Goal: Task Accomplishment & Management: Use online tool/utility

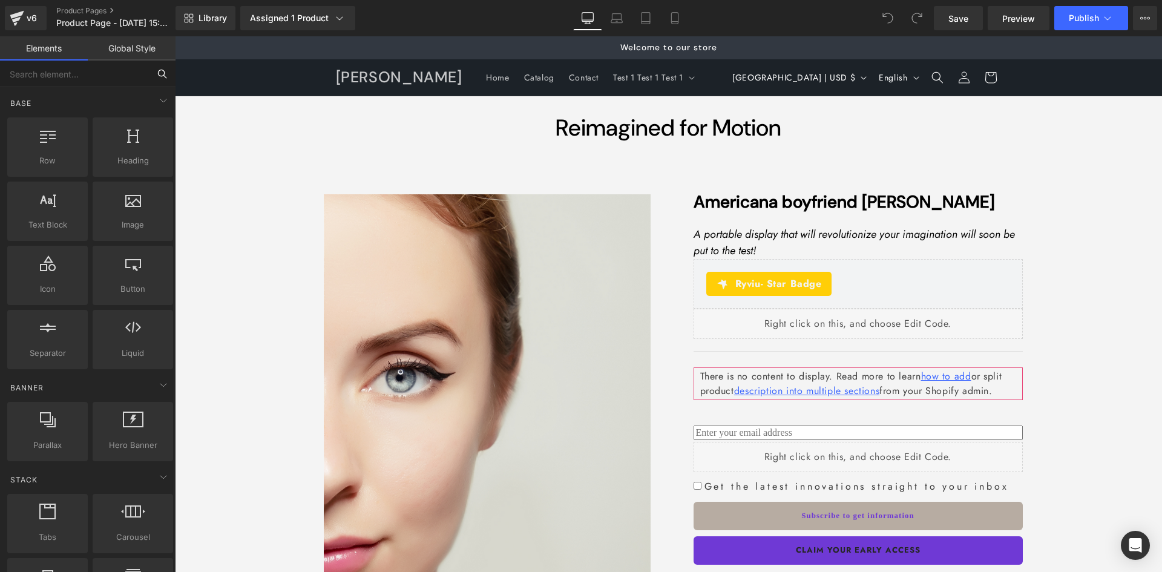
click at [57, 79] on input "text" at bounding box center [74, 73] width 149 height 27
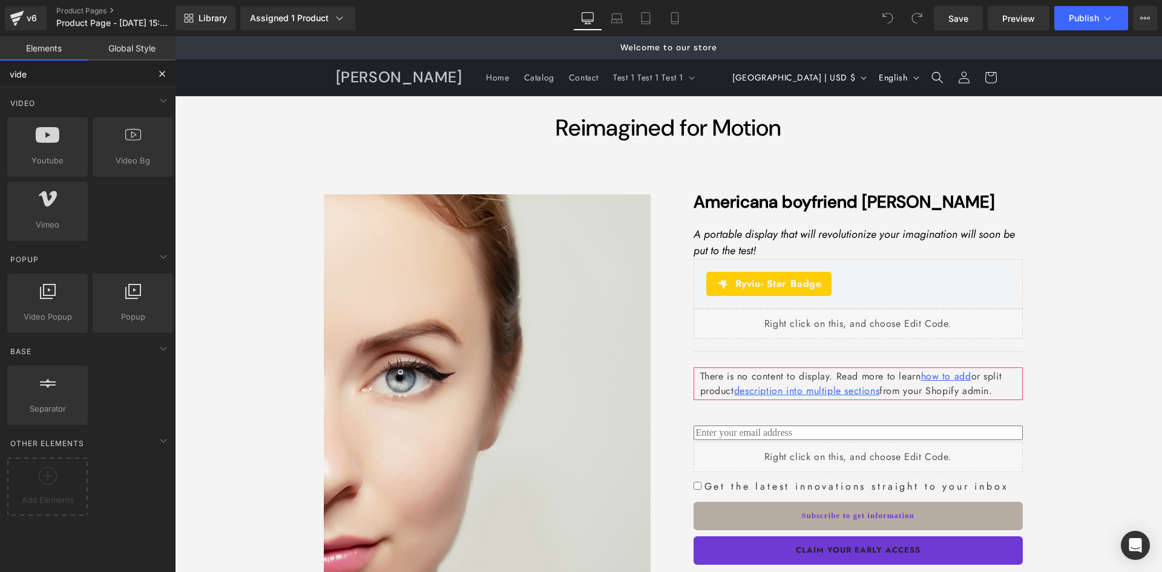
type input "video"
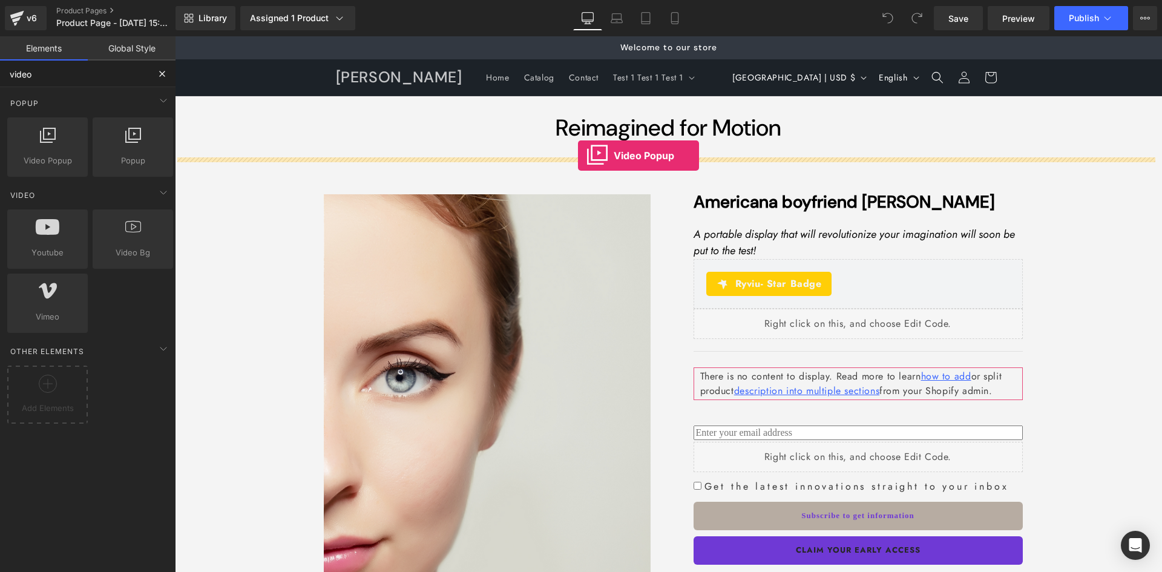
drag, startPoint x: 252, startPoint y: 191, endPoint x: 578, endPoint y: 155, distance: 328.0
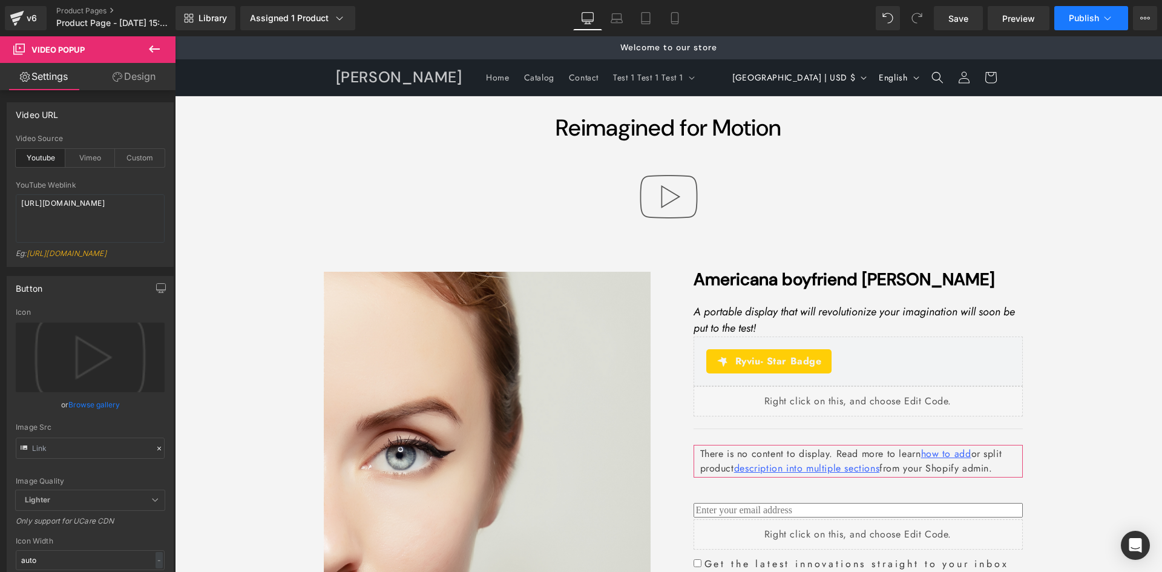
click at [1068, 25] on button "Publish" at bounding box center [1091, 18] width 74 height 24
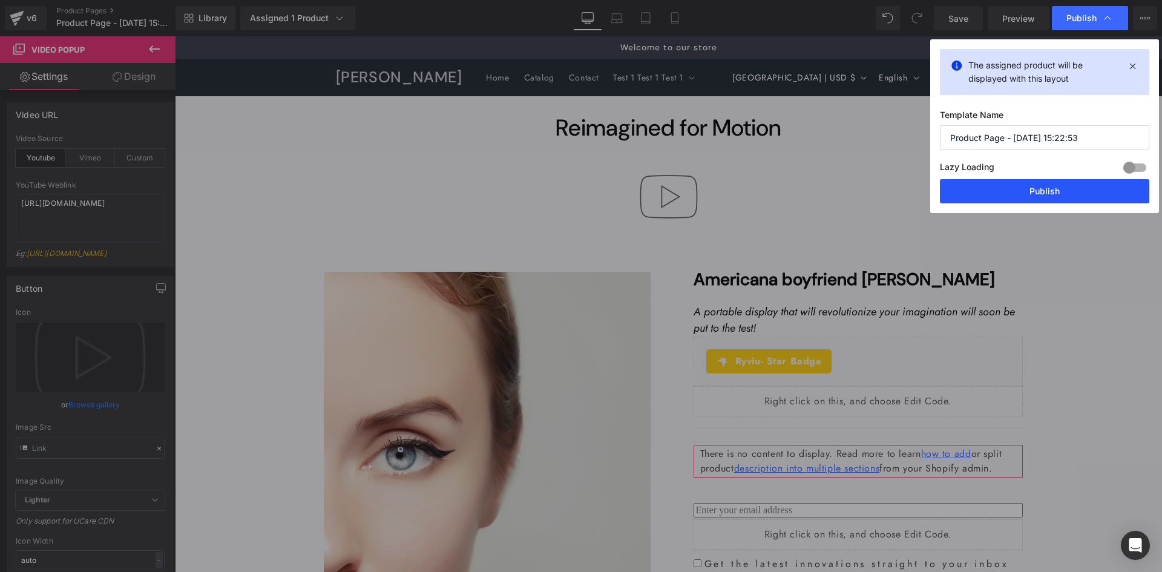
drag, startPoint x: 999, startPoint y: 188, endPoint x: 831, endPoint y: 148, distance: 172.9
click at [999, 188] on button "Publish" at bounding box center [1044, 191] width 209 height 24
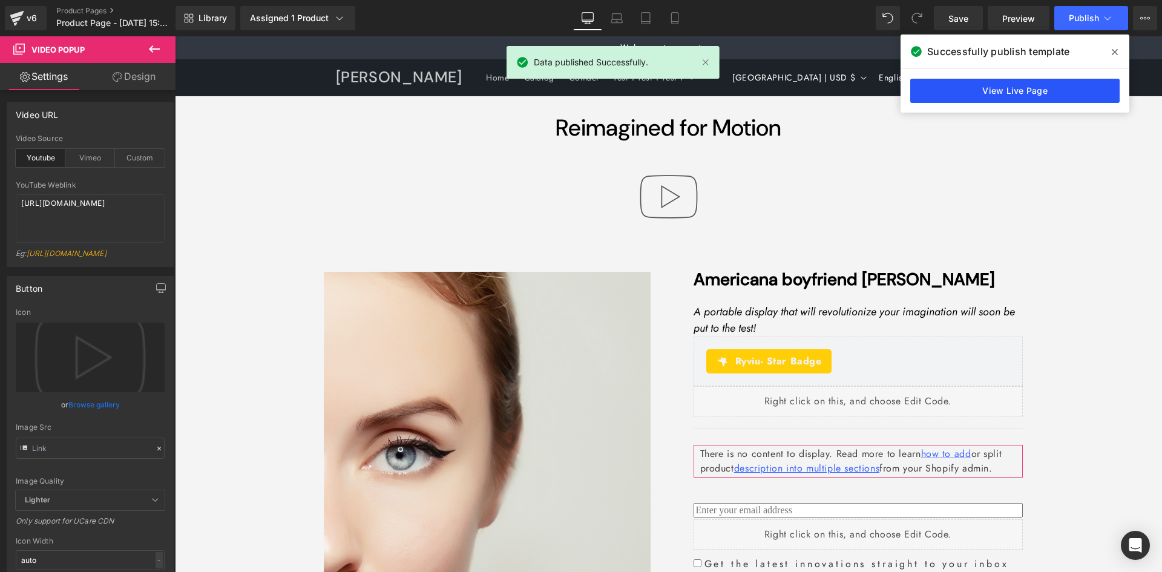
click at [992, 95] on link "View Live Page" at bounding box center [1014, 91] width 209 height 24
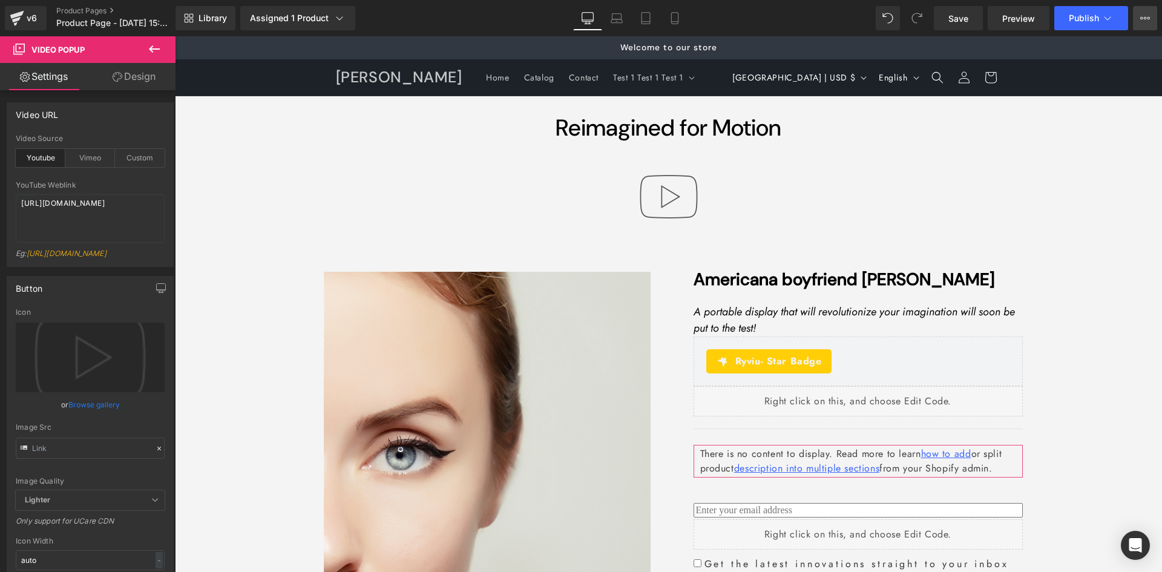
click at [1143, 23] on button "View Live Page View with current Template Save Template to Library Schedule Pub…" at bounding box center [1145, 18] width 24 height 24
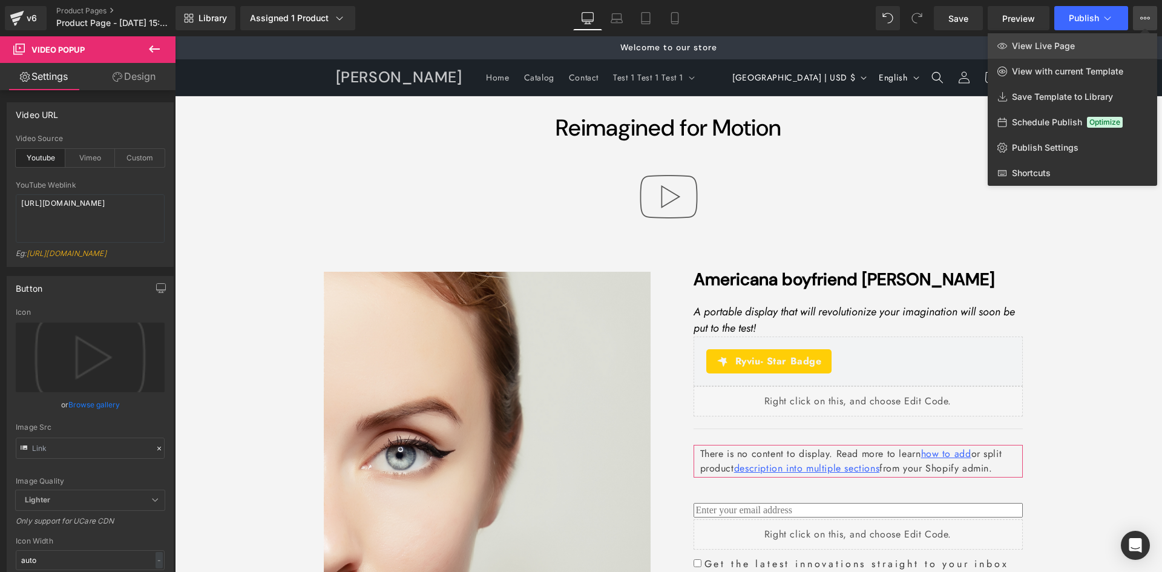
click at [1028, 47] on span "View Live Page" at bounding box center [1043, 46] width 63 height 11
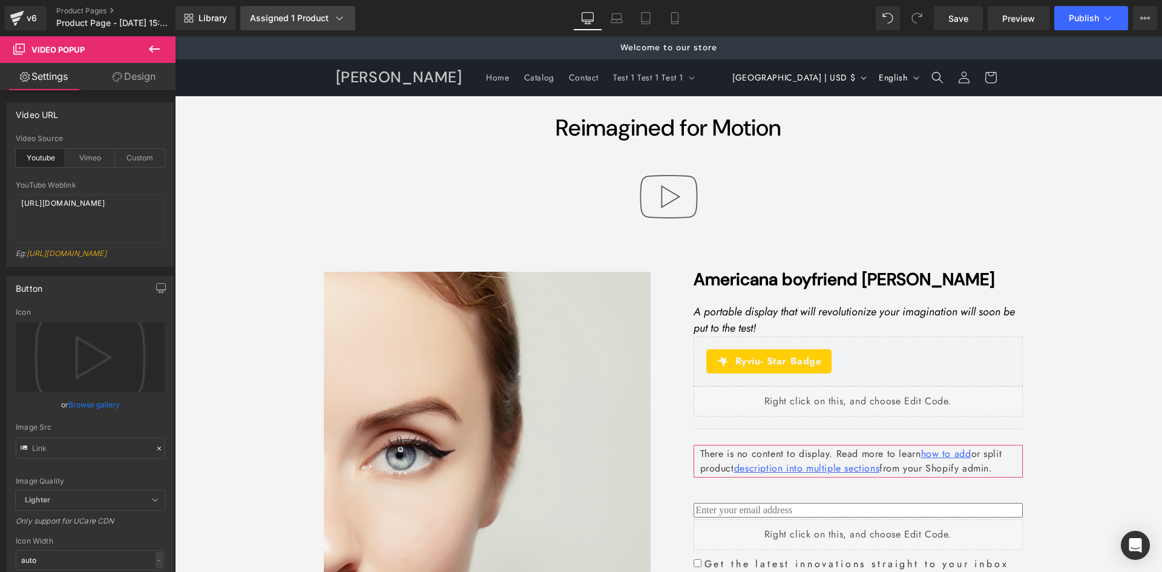
click at [302, 20] on div "Assigned 1 Product" at bounding box center [298, 18] width 96 height 12
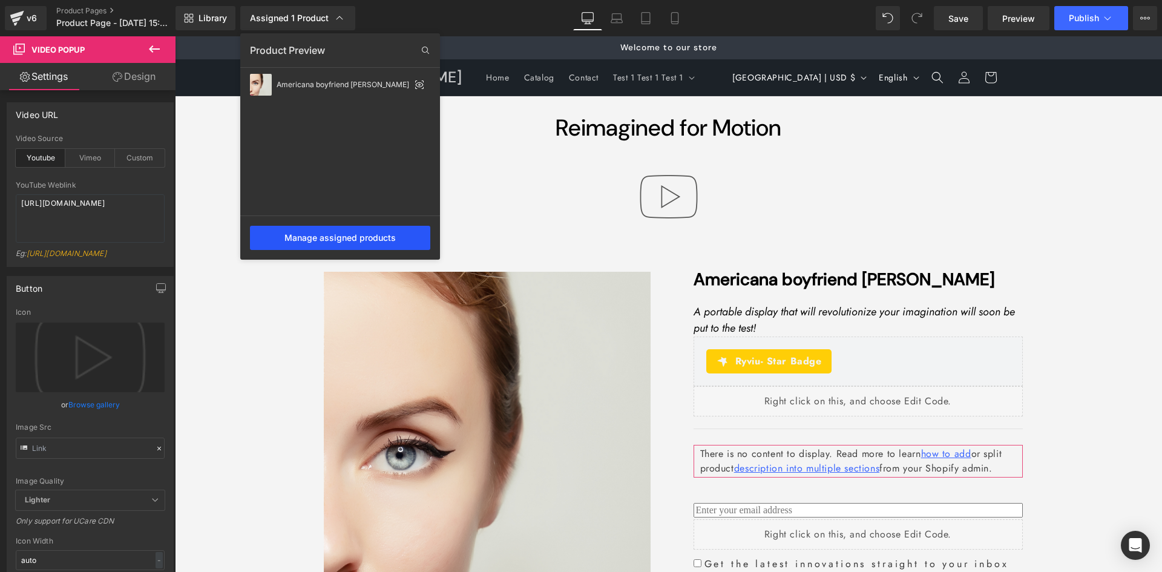
drag, startPoint x: 301, startPoint y: 237, endPoint x: 128, endPoint y: 200, distance: 177.4
click at [301, 237] on div "Manage assigned products" at bounding box center [340, 238] width 180 height 24
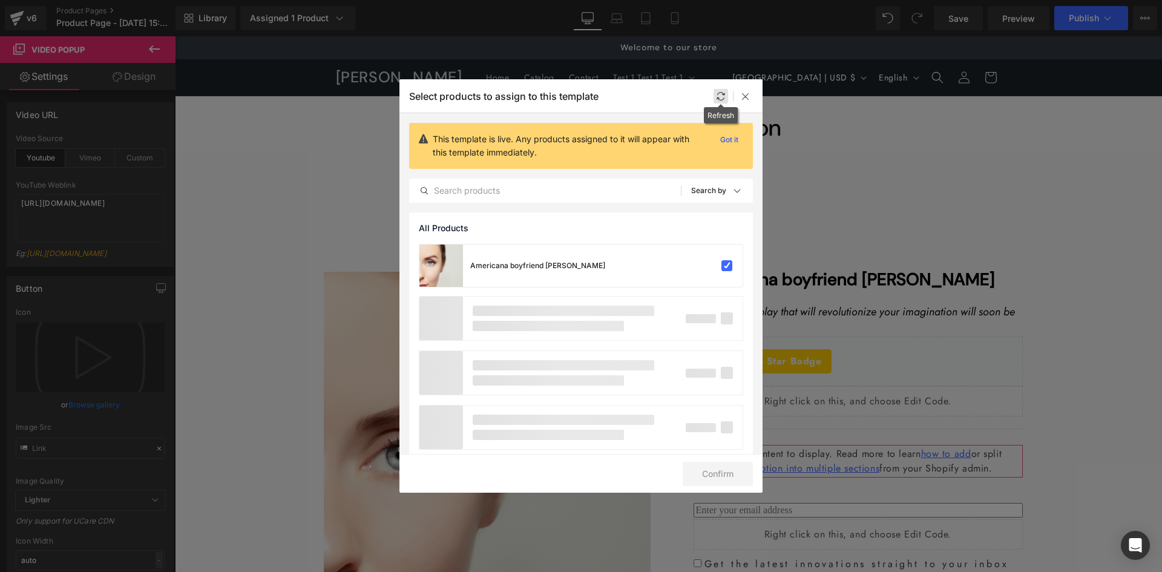
click at [719, 95] on icon at bounding box center [721, 96] width 10 height 10
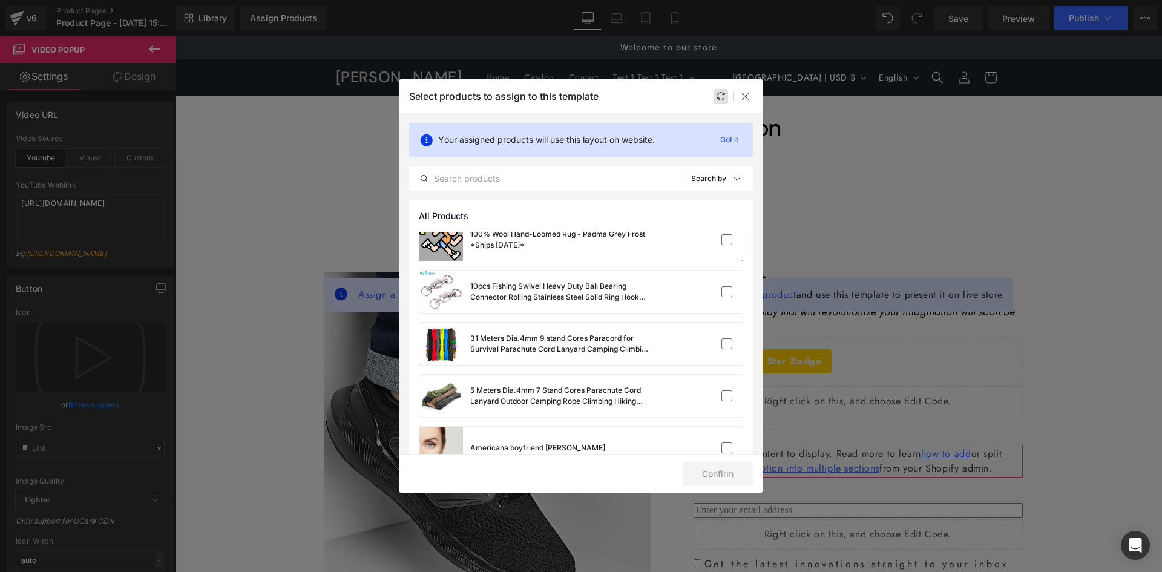
scroll to position [181, 0]
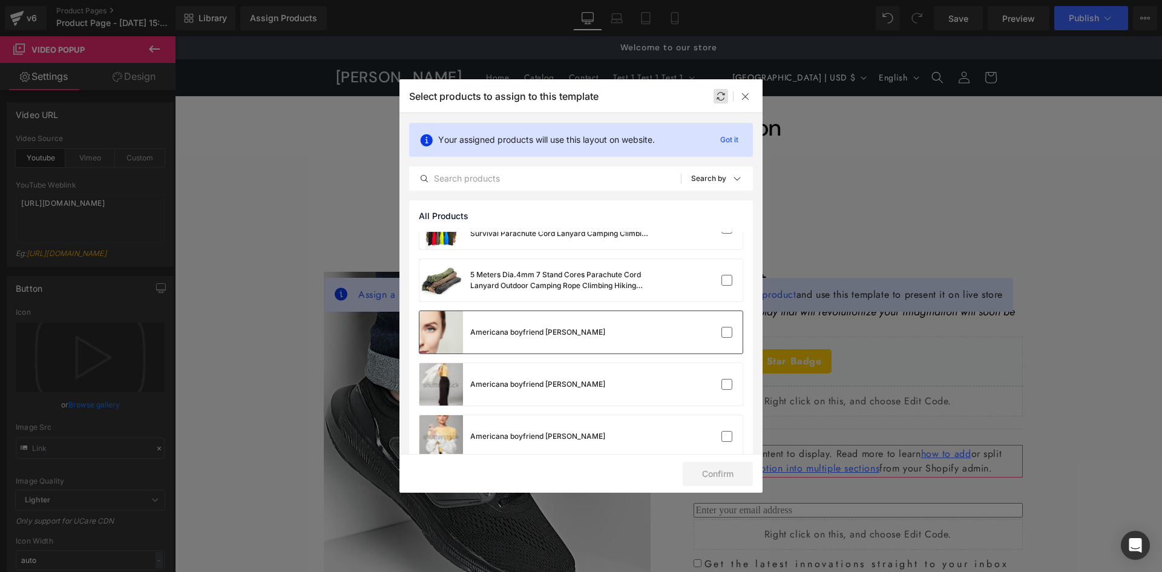
click at [529, 329] on div "Americana boyfriend [PERSON_NAME]" at bounding box center [537, 332] width 135 height 11
click at [726, 478] on button "Confirm" at bounding box center [717, 474] width 70 height 24
click at [752, 101] on div at bounding box center [745, 96] width 15 height 15
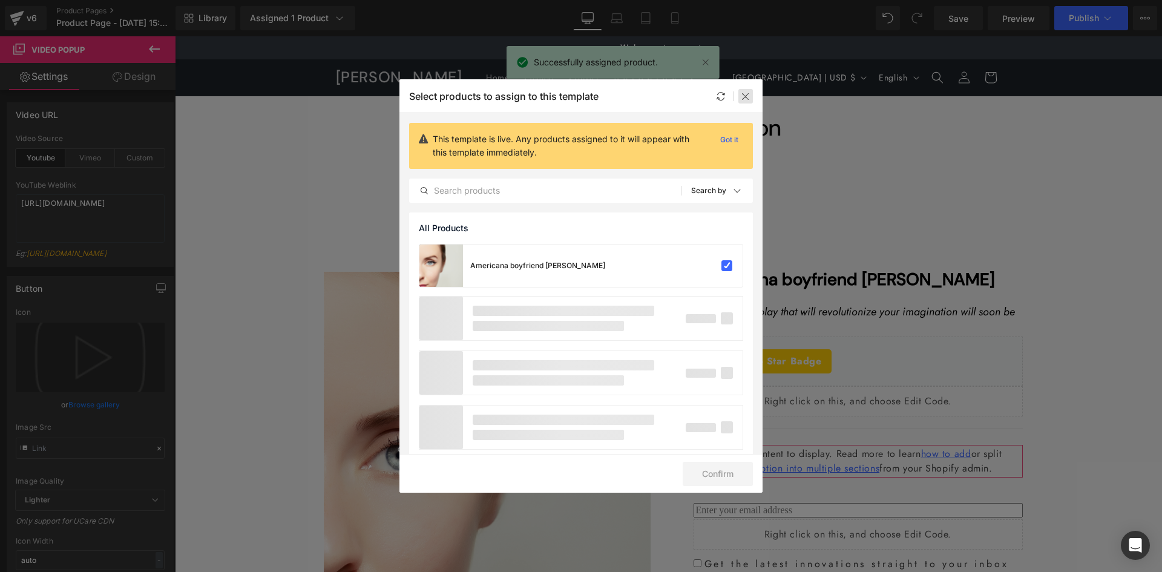
click at [750, 95] on div at bounding box center [745, 96] width 15 height 15
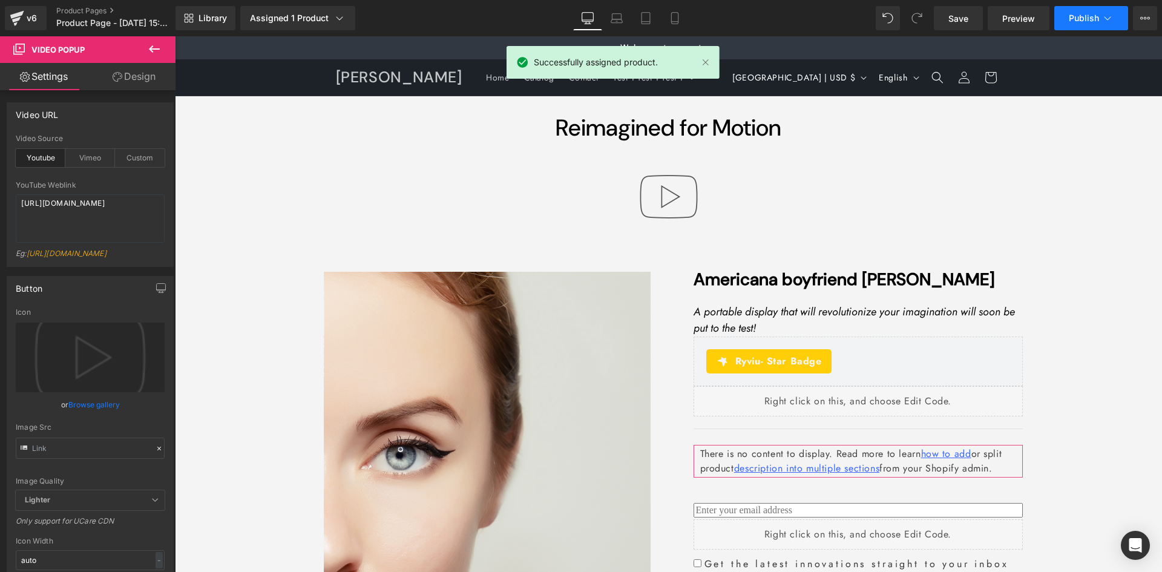
click at [1082, 11] on button "Publish" at bounding box center [1091, 18] width 74 height 24
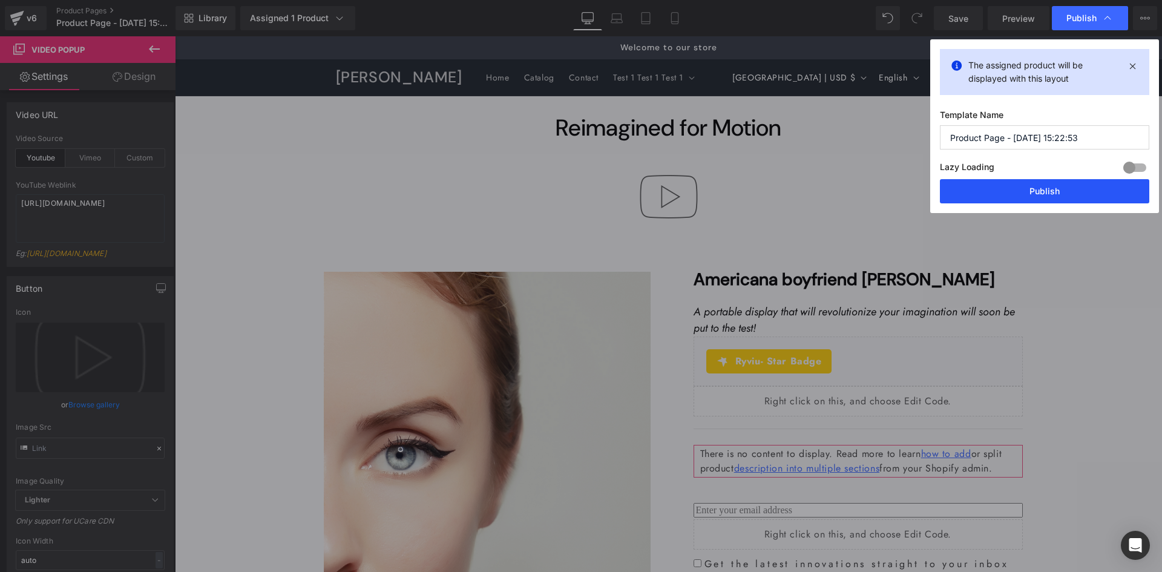
drag, startPoint x: 981, startPoint y: 200, endPoint x: 782, endPoint y: 139, distance: 207.8
click at [981, 200] on button "Publish" at bounding box center [1044, 191] width 209 height 24
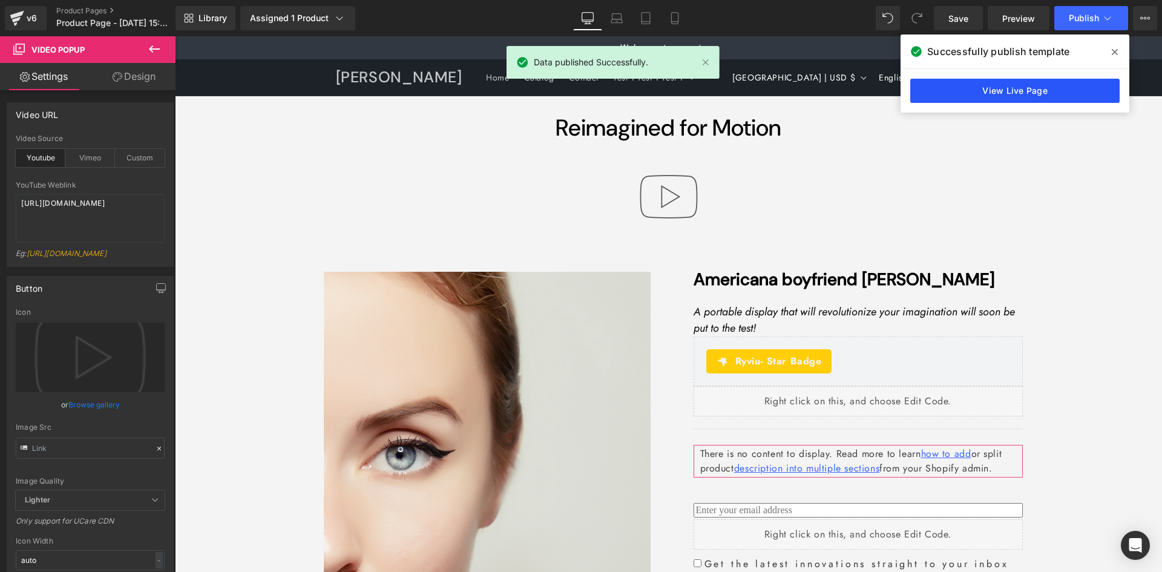
click at [1019, 89] on link "View Live Page" at bounding box center [1014, 91] width 209 height 24
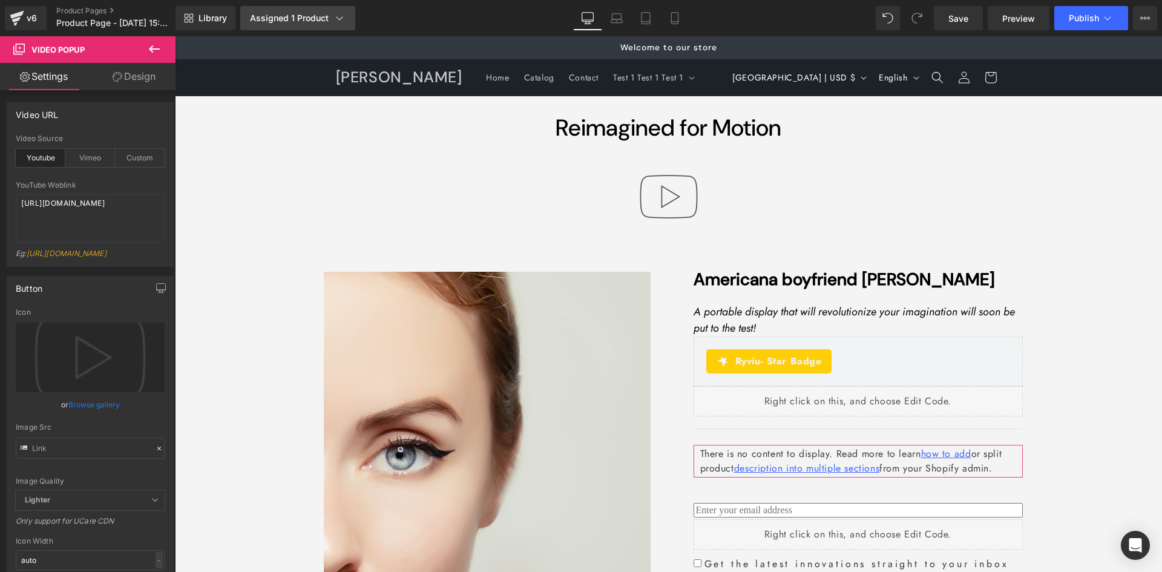
click at [313, 12] on div "Assigned 1 Product" at bounding box center [298, 18] width 96 height 12
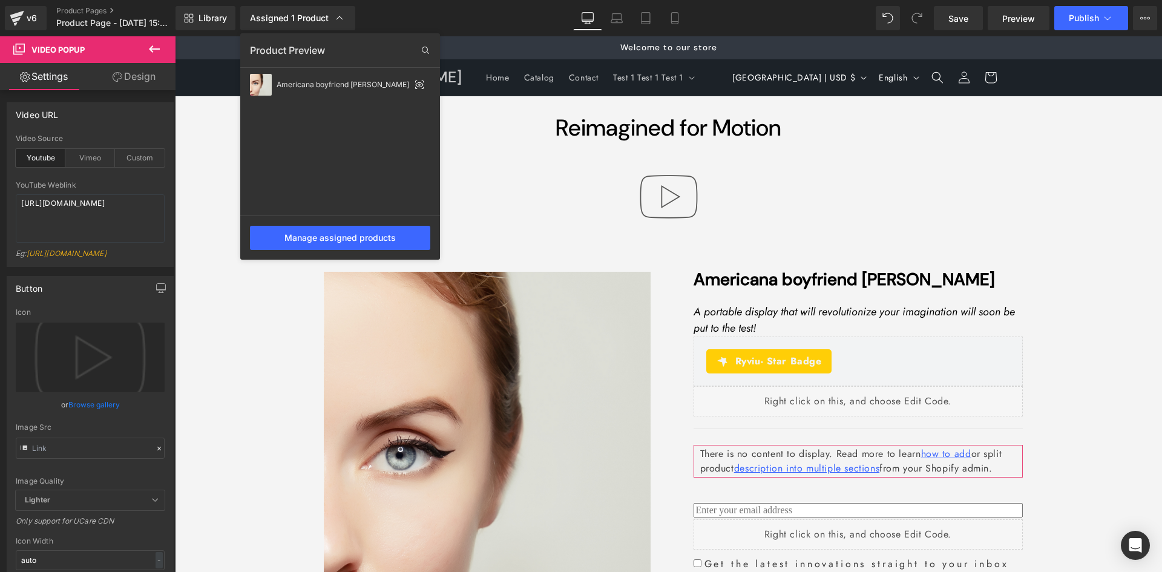
drag, startPoint x: 410, startPoint y: 159, endPoint x: 572, endPoint y: 194, distance: 166.0
click at [572, 194] on div at bounding box center [668, 303] width 987 height 535
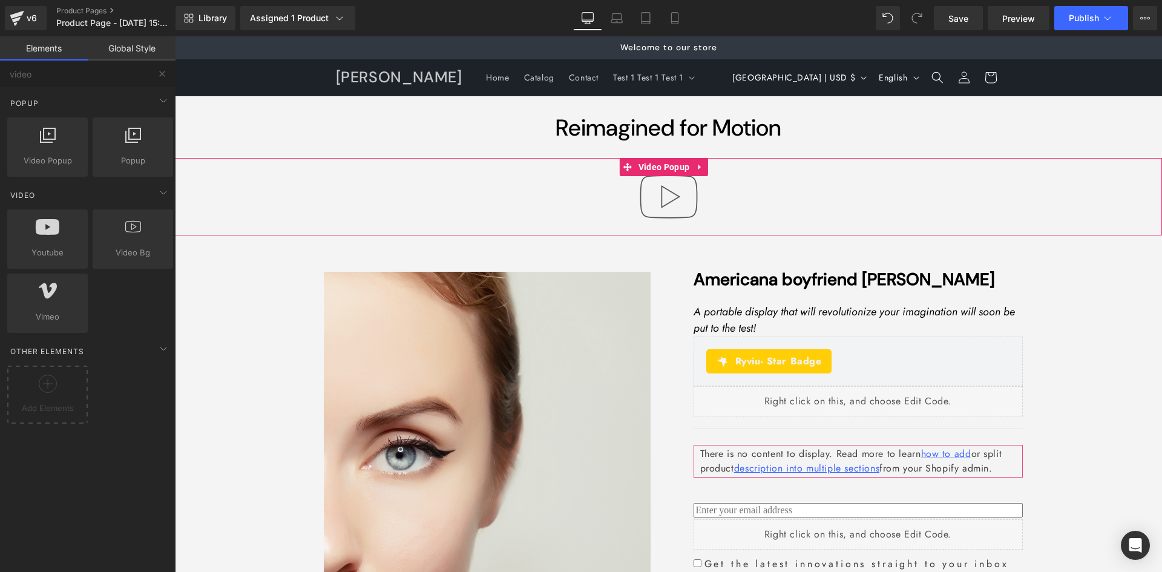
drag, startPoint x: 663, startPoint y: 165, endPoint x: 440, endPoint y: 193, distance: 225.0
click at [663, 165] on span "Video Popup" at bounding box center [663, 167] width 57 height 18
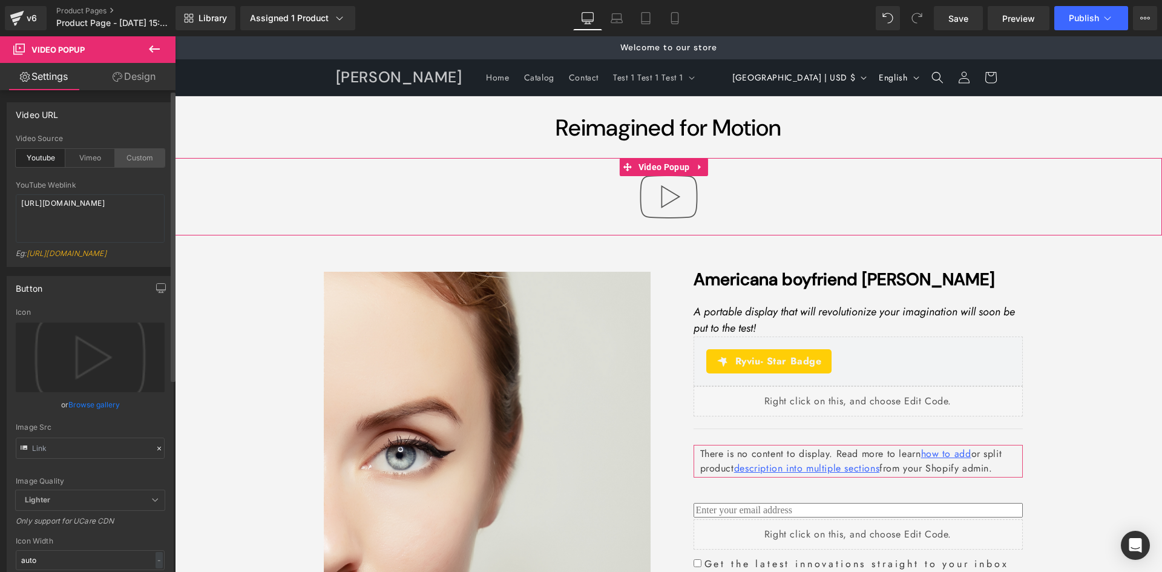
click at [123, 156] on div "Custom" at bounding box center [140, 158] width 50 height 18
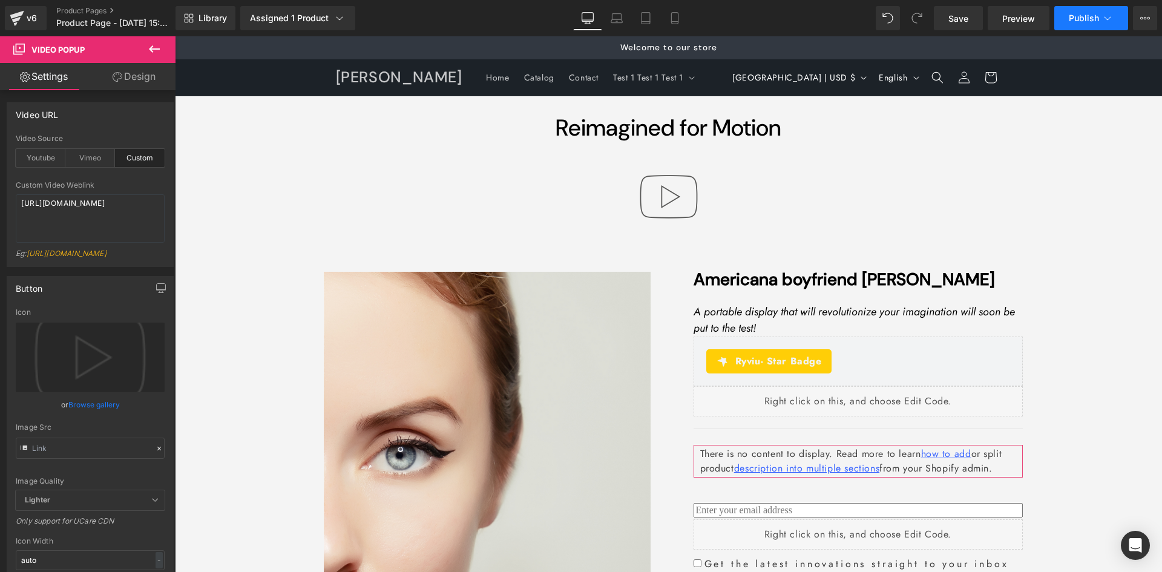
click at [1079, 17] on span "Publish" at bounding box center [1083, 18] width 30 height 10
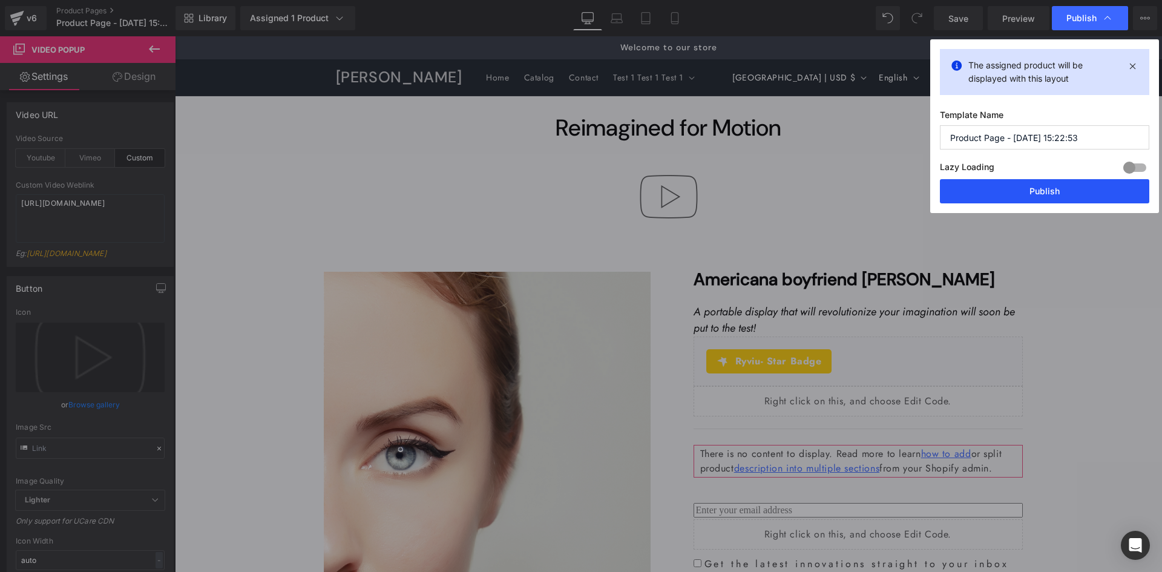
click at [991, 190] on button "Publish" at bounding box center [1044, 191] width 209 height 24
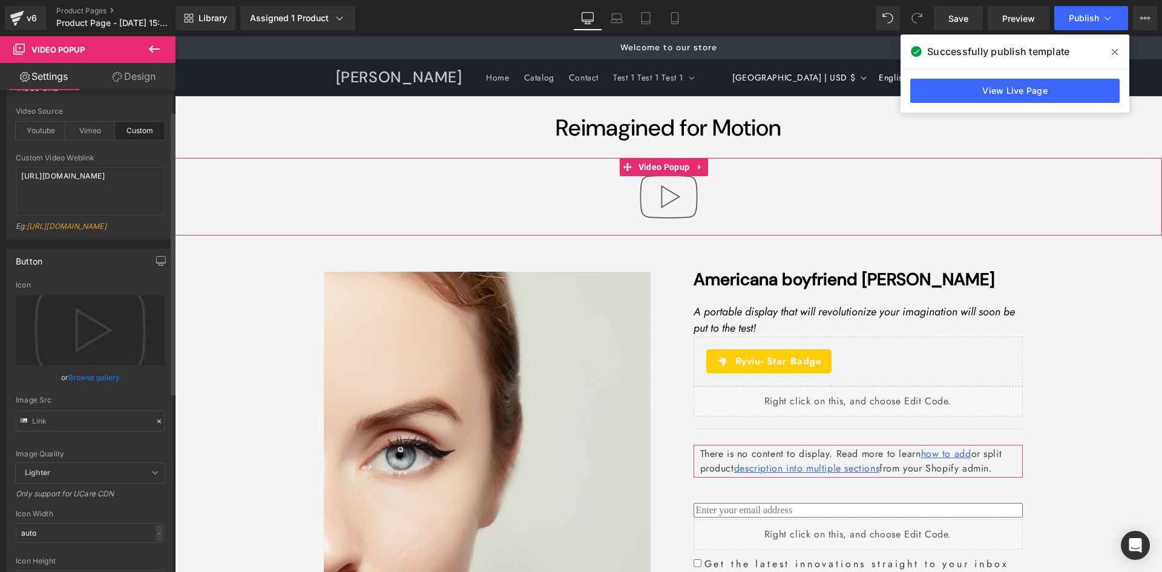
scroll to position [0, 0]
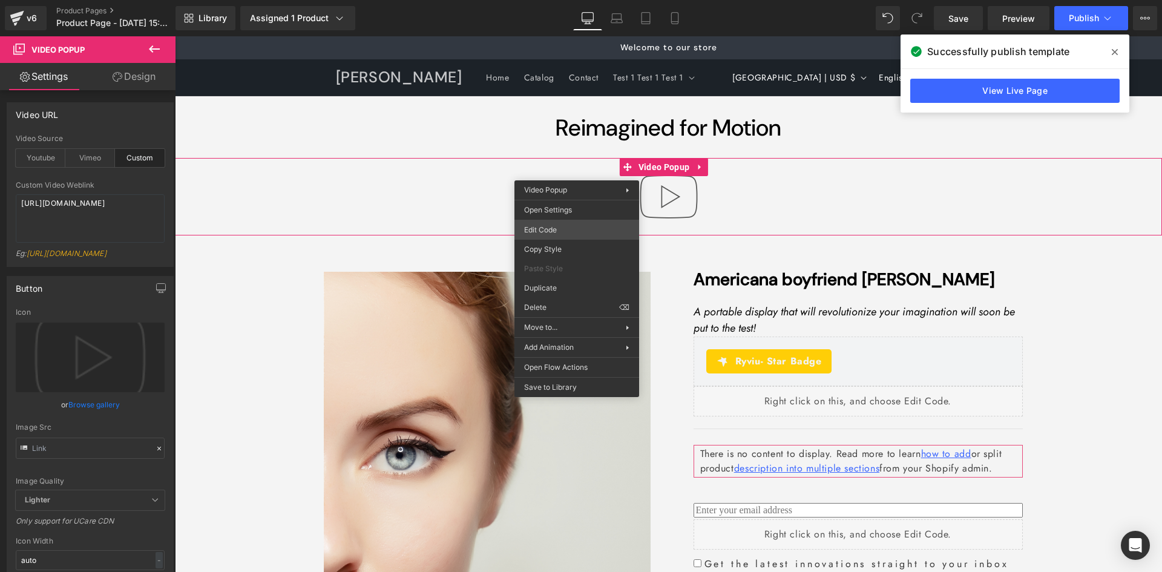
click at [551, 0] on div "Video Popup You are previewing how the will restyle your page. You can not edit…" at bounding box center [581, 0] width 1162 height 0
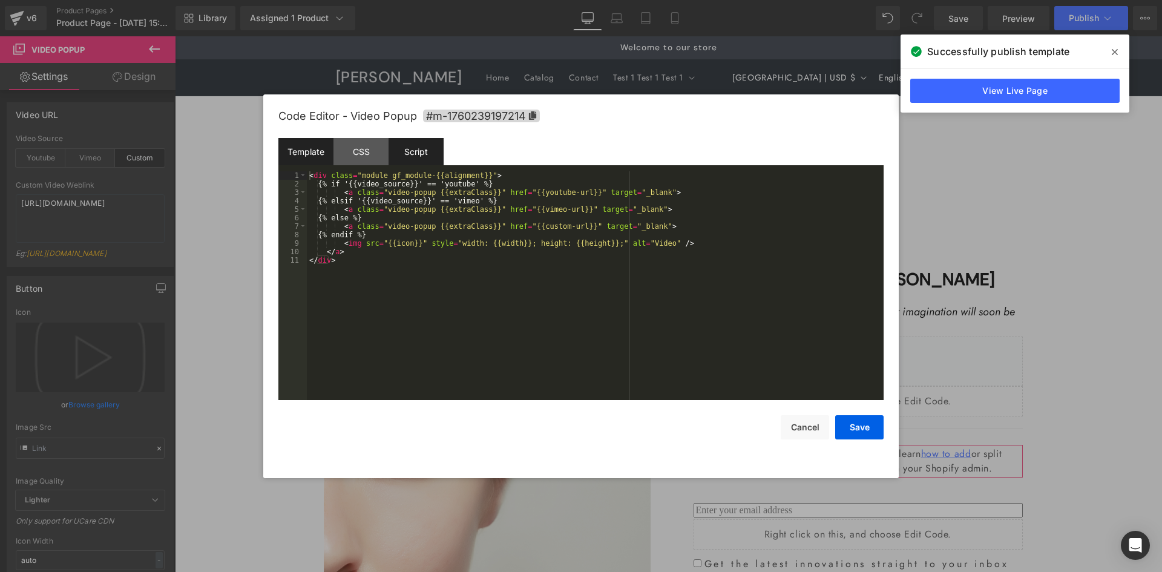
click at [420, 146] on div "Script" at bounding box center [415, 151] width 55 height 27
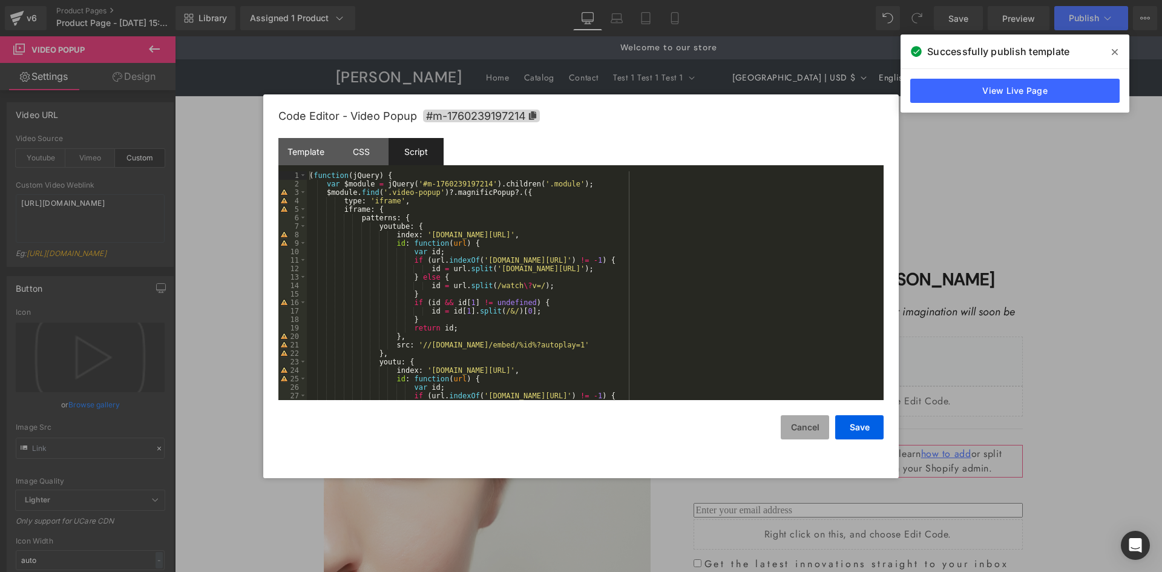
drag, startPoint x: 811, startPoint y: 424, endPoint x: 577, endPoint y: 348, distance: 246.0
click at [811, 424] on button "Cancel" at bounding box center [804, 427] width 48 height 24
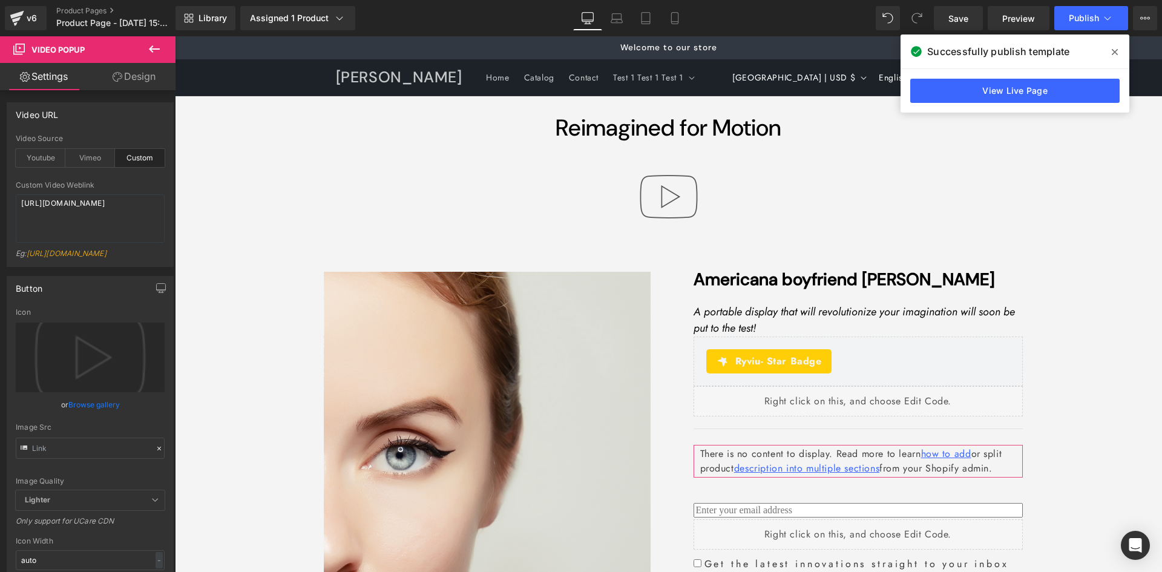
click at [159, 48] on icon at bounding box center [154, 49] width 15 height 15
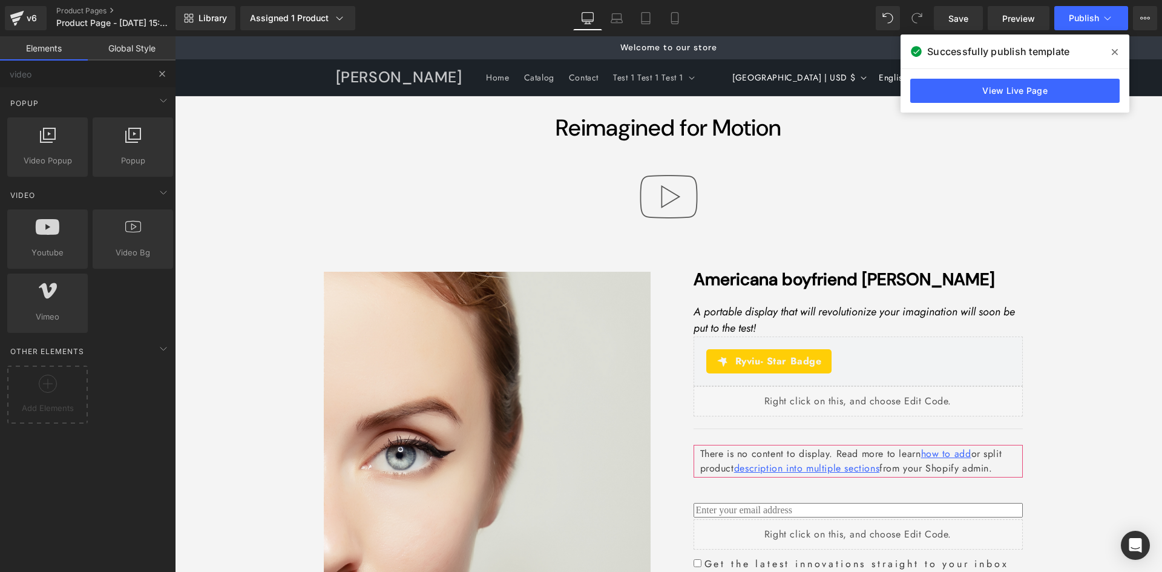
click at [154, 73] on button at bounding box center [162, 73] width 27 height 27
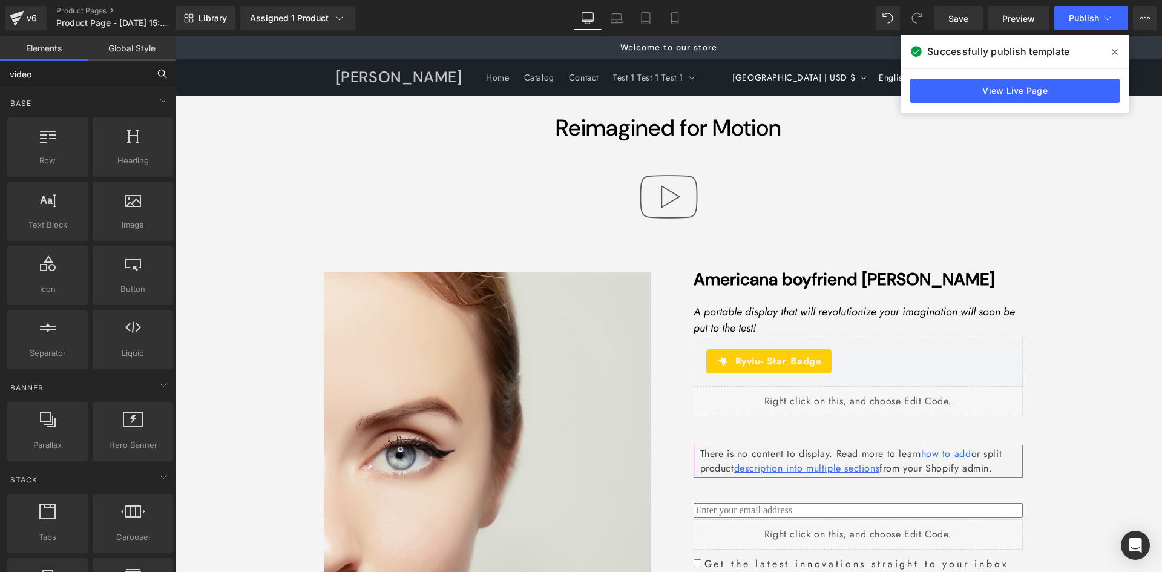
click at [95, 79] on input "video" at bounding box center [74, 73] width 149 height 27
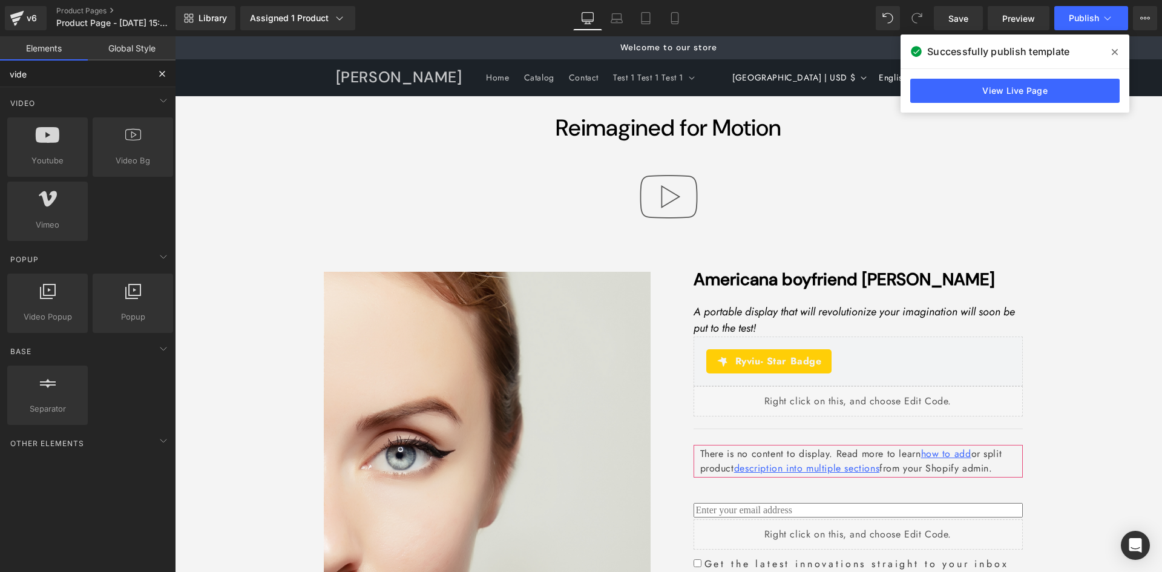
type input "video"
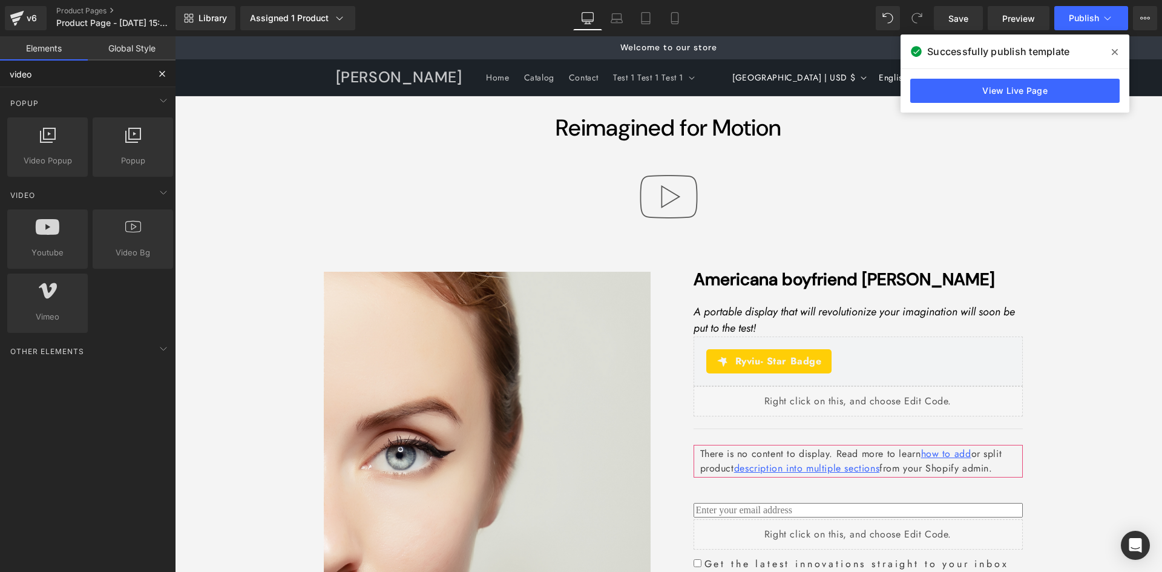
click at [89, 80] on input "video" at bounding box center [74, 73] width 149 height 27
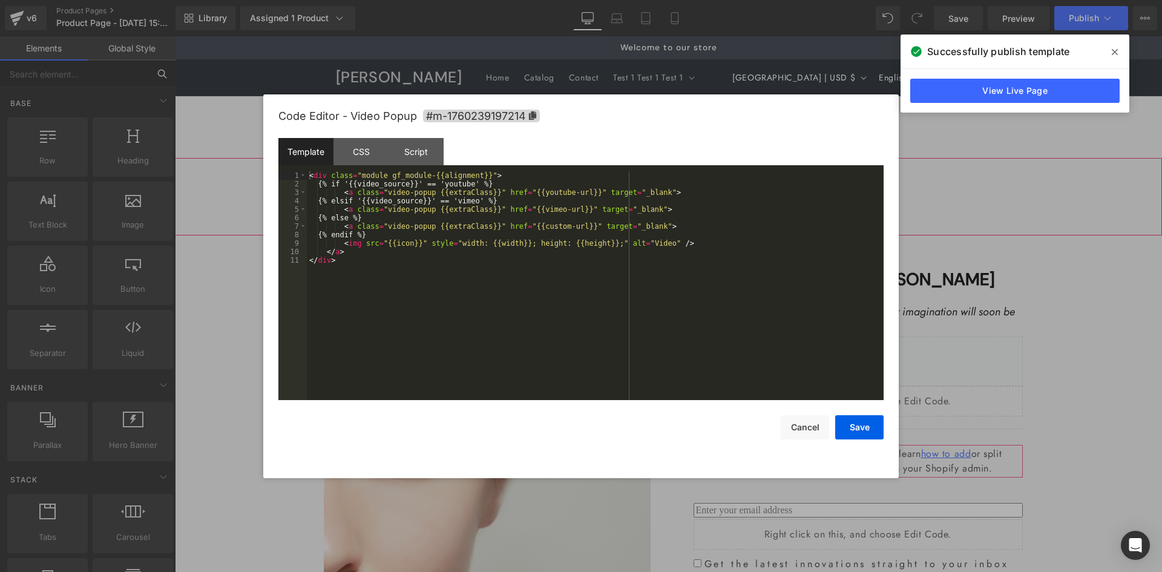
click at [636, 0] on div "Video Popup You are previewing how the will restyle your page. You can not edit…" at bounding box center [581, 0] width 1162 height 0
click at [411, 152] on div "Script" at bounding box center [415, 151] width 55 height 27
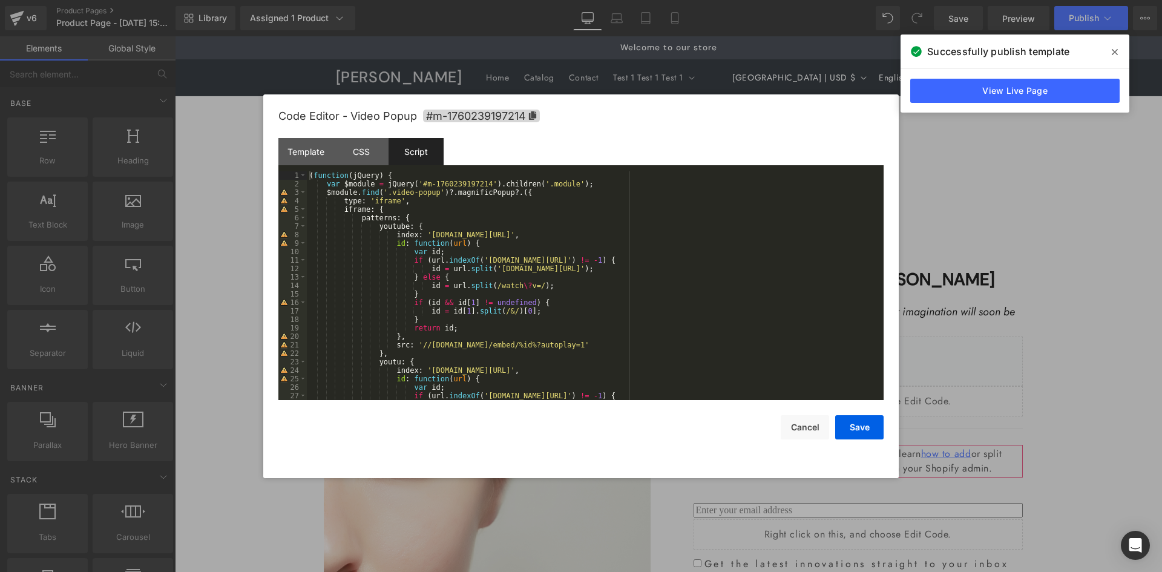
click at [495, 198] on div "( function ( jQuery ) { var $module = jQuery ( '#m-1760239197214' ) . children …" at bounding box center [593, 294] width 572 height 246
click at [1111, 51] on span at bounding box center [1114, 51] width 19 height 19
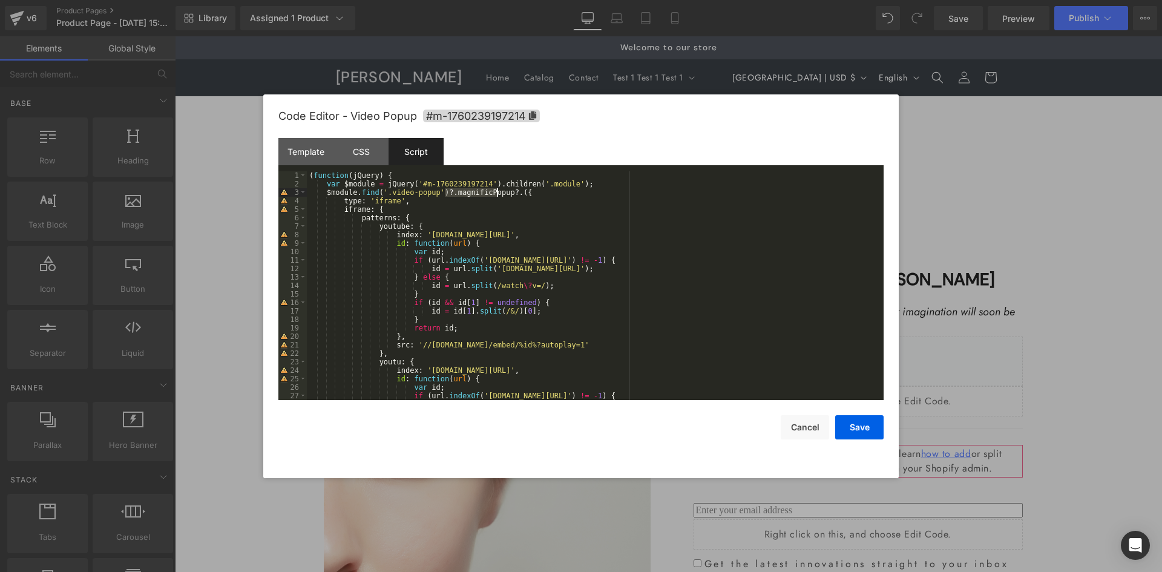
drag, startPoint x: 443, startPoint y: 191, endPoint x: 495, endPoint y: 194, distance: 51.5
click at [495, 194] on div "( function ( jQuery ) { var $module = jQuery ( '#m-1760239197214' ) . children …" at bounding box center [593, 294] width 572 height 246
click at [436, 202] on div "( function ( jQuery ) { var $module = jQuery ( '#m-1760239197214' ) . children …" at bounding box center [593, 294] width 572 height 246
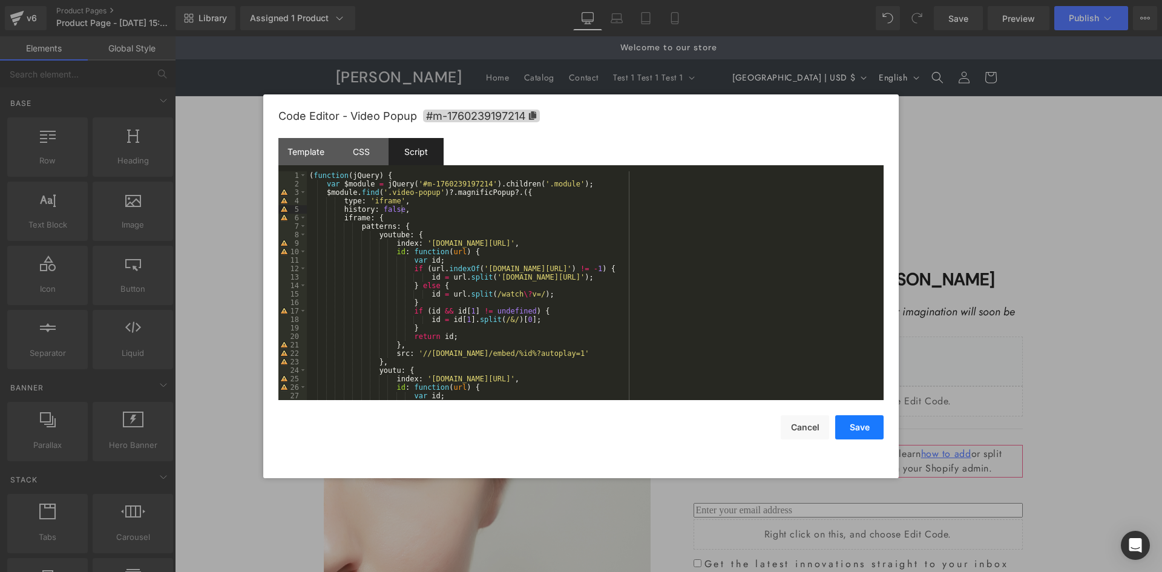
drag, startPoint x: 866, startPoint y: 429, endPoint x: 701, endPoint y: 338, distance: 188.7
click at [866, 429] on button "Save" at bounding box center [859, 427] width 48 height 24
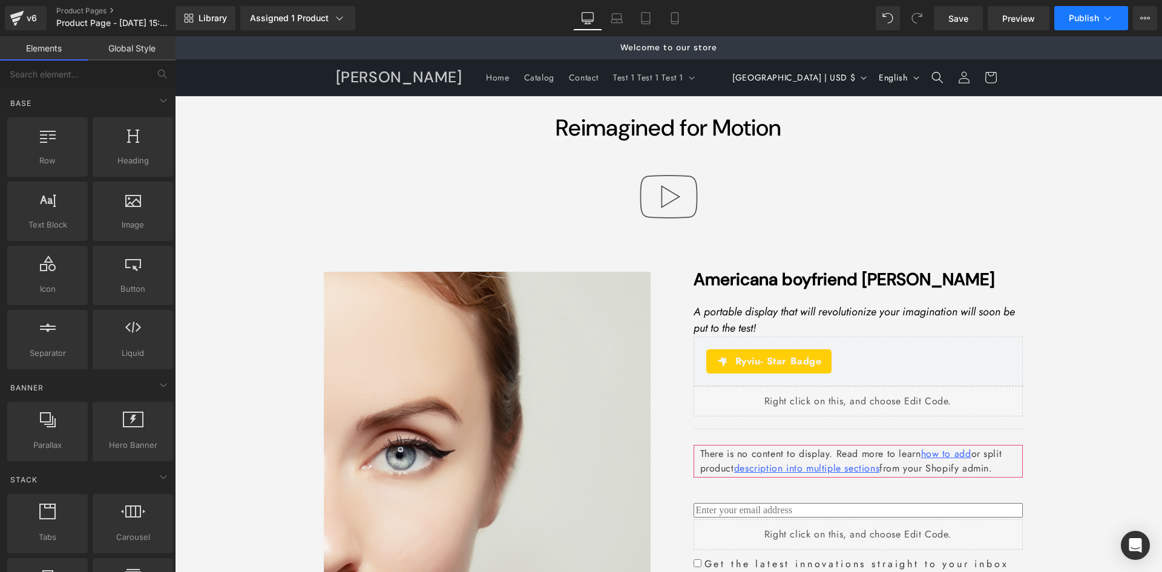
click at [1076, 8] on button "Publish" at bounding box center [1091, 18] width 74 height 24
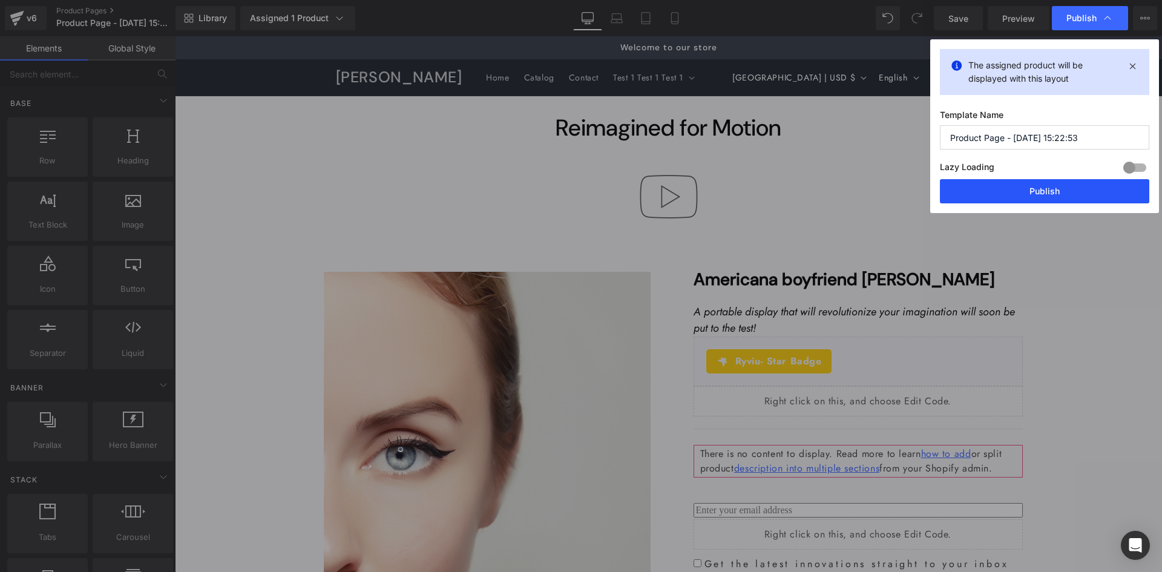
click at [985, 180] on button "Publish" at bounding box center [1044, 191] width 209 height 24
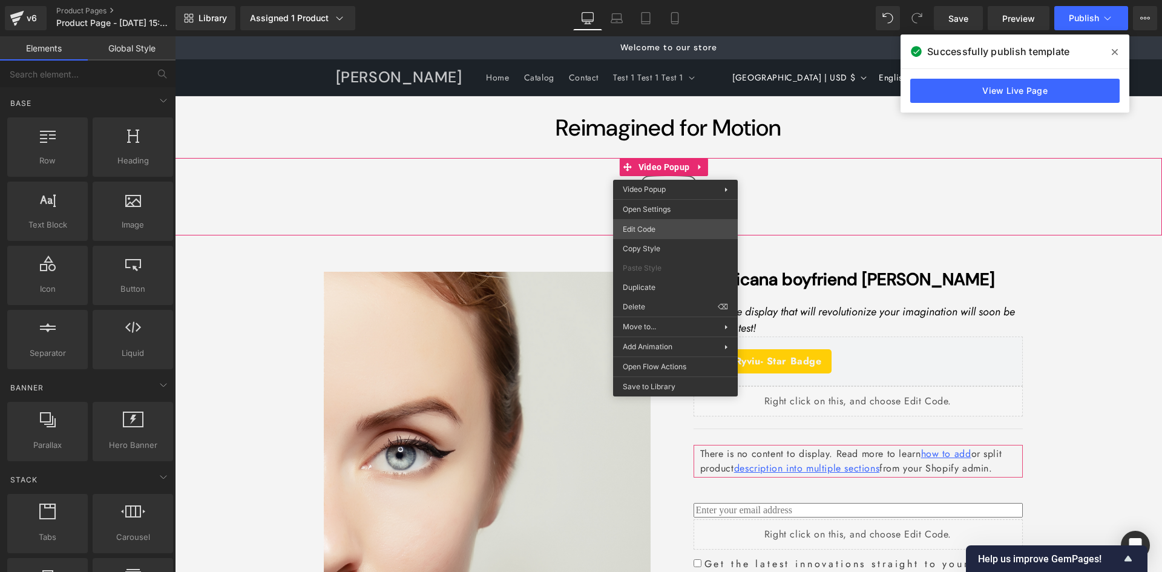
click at [647, 0] on div "Video Popup You are previewing how the will restyle your page. You can not edit…" at bounding box center [581, 0] width 1162 height 0
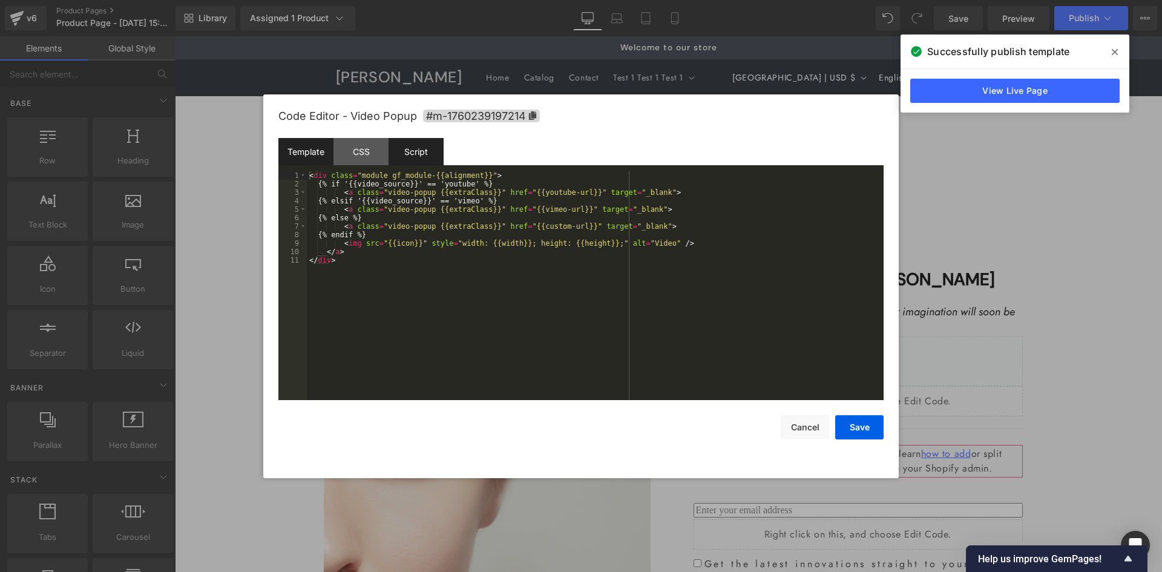
click at [426, 156] on div "Script" at bounding box center [415, 151] width 55 height 27
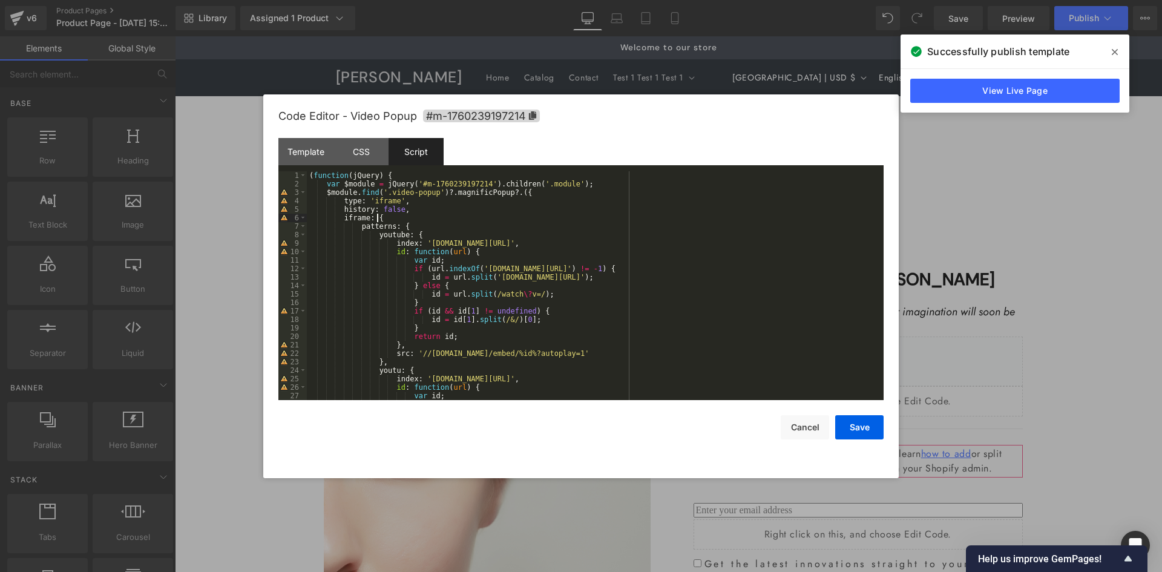
click at [426, 214] on div "( function ( jQuery ) { var $module = jQuery ( '#m-1760239197214' ) . children …" at bounding box center [593, 294] width 572 height 246
drag, startPoint x: 412, startPoint y: 207, endPoint x: 217, endPoint y: 211, distance: 194.8
click at [217, 211] on body "Video Popup You are previewing how the will restyle your page. You can not edit…" at bounding box center [581, 286] width 1162 height 572
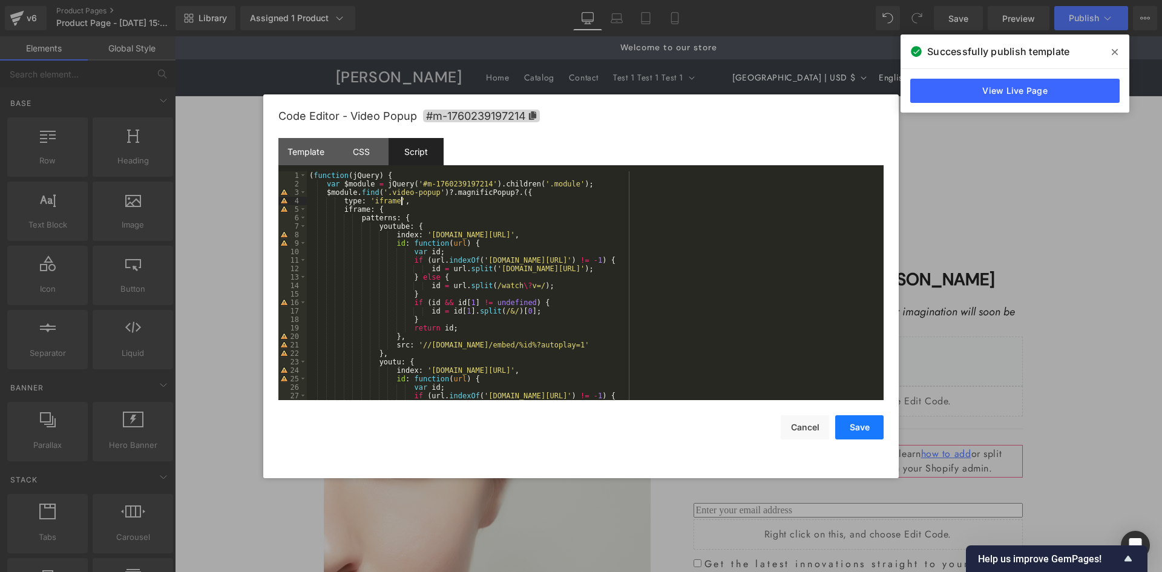
click at [852, 436] on button "Save" at bounding box center [859, 427] width 48 height 24
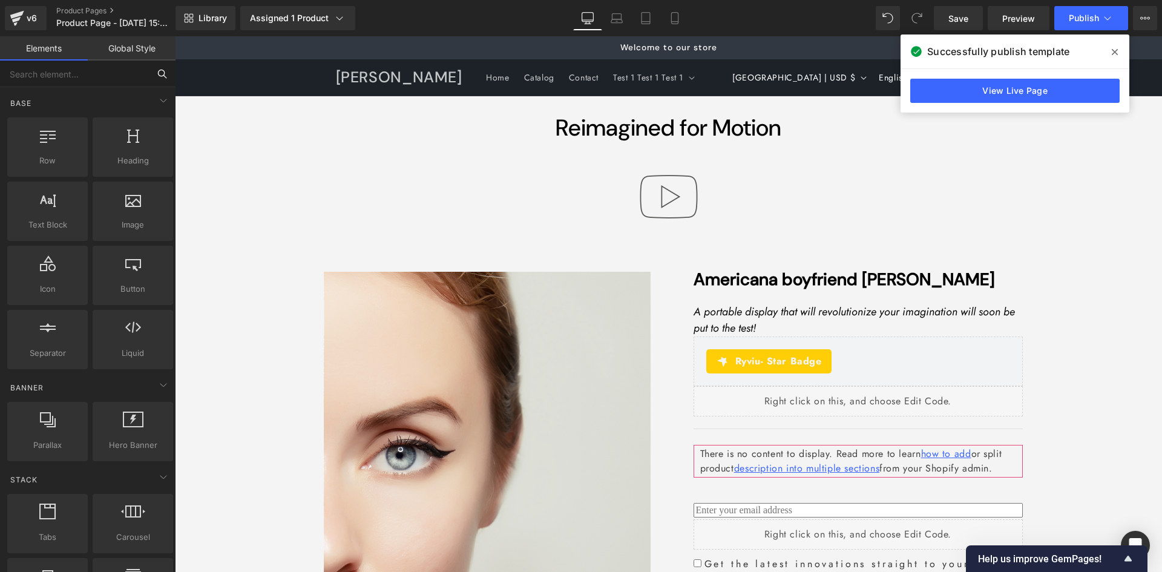
click at [53, 82] on input "text" at bounding box center [74, 73] width 149 height 27
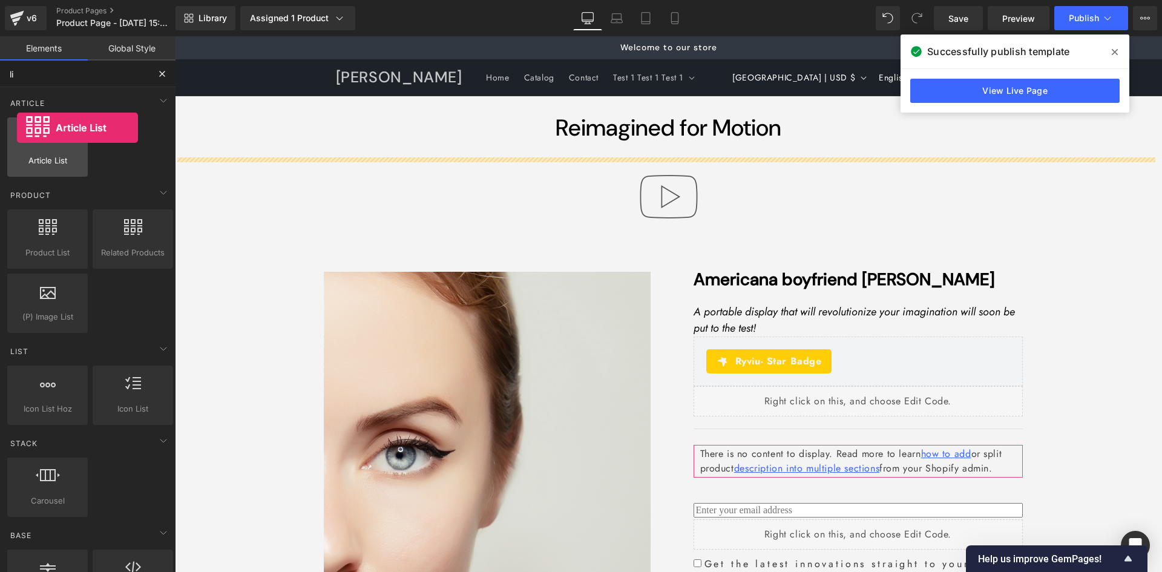
drag, startPoint x: 44, startPoint y: 143, endPoint x: 17, endPoint y: 128, distance: 30.9
click at [17, 128] on div at bounding box center [47, 140] width 73 height 27
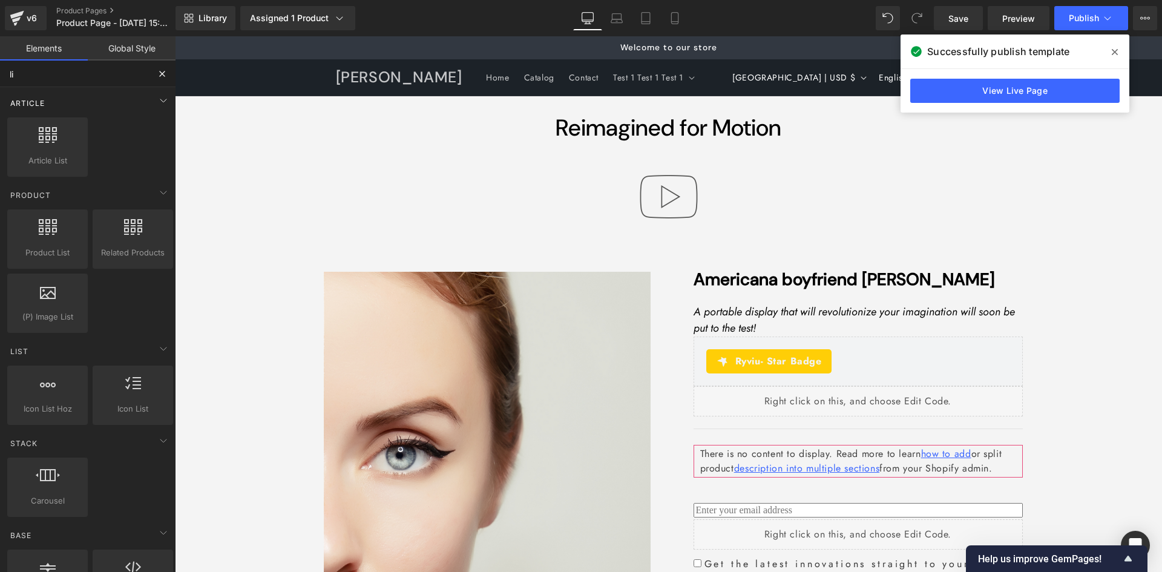
type input "liq"
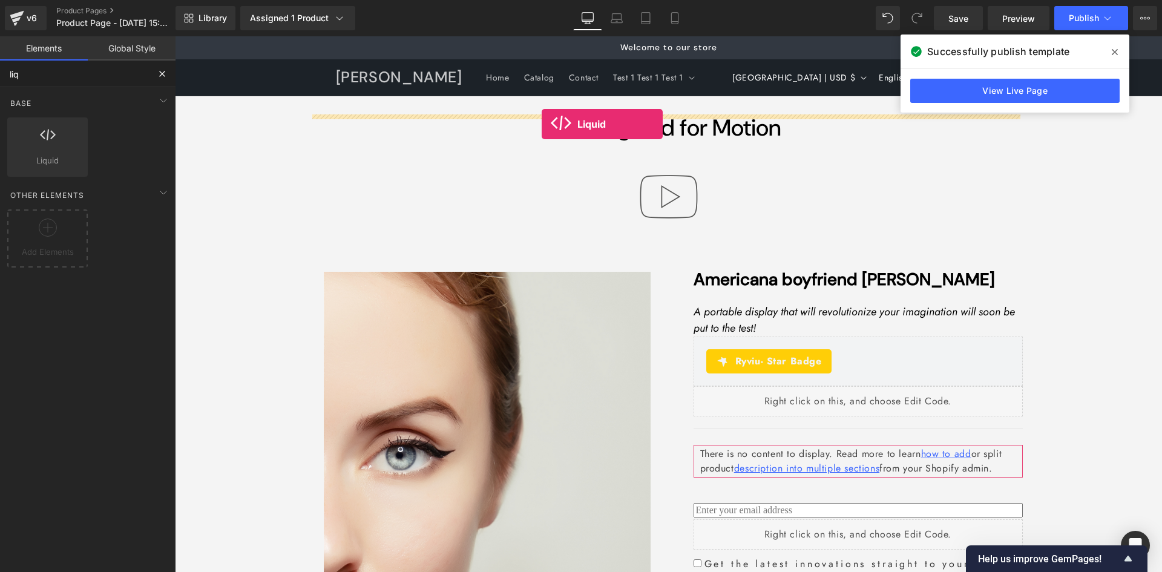
drag, startPoint x: 226, startPoint y: 182, endPoint x: 541, endPoint y: 124, distance: 320.5
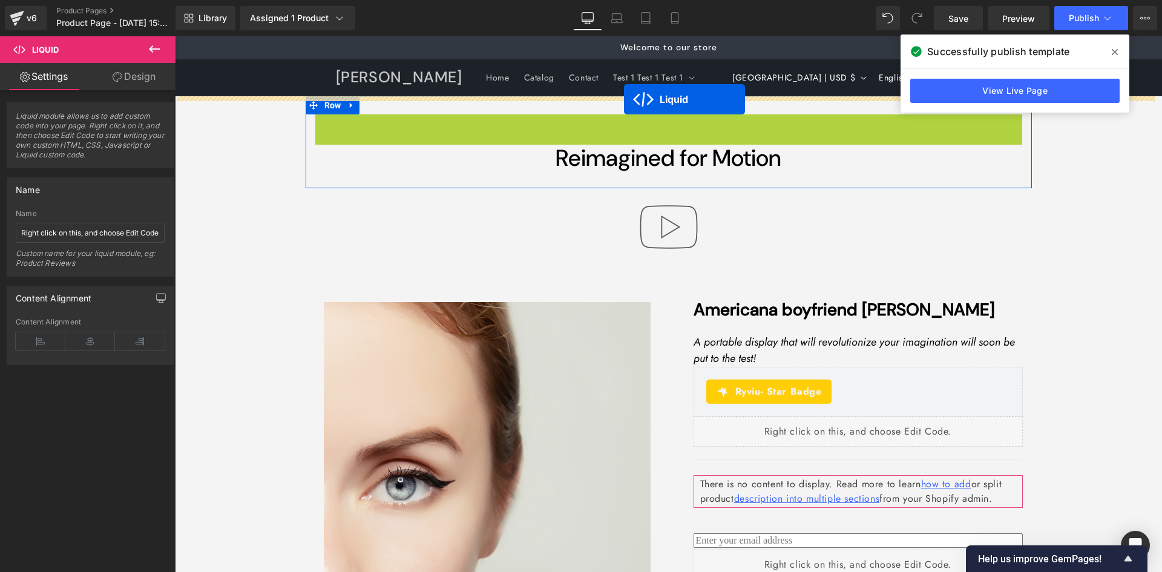
drag, startPoint x: 640, startPoint y: 126, endPoint x: 624, endPoint y: 99, distance: 31.2
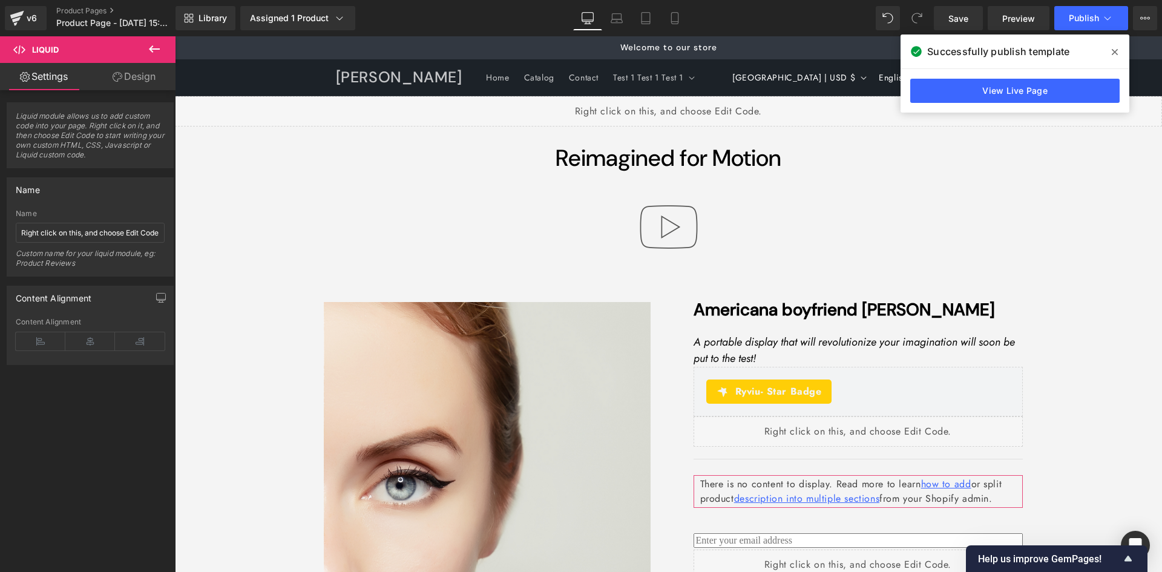
click at [1113, 50] on icon at bounding box center [1114, 52] width 6 height 6
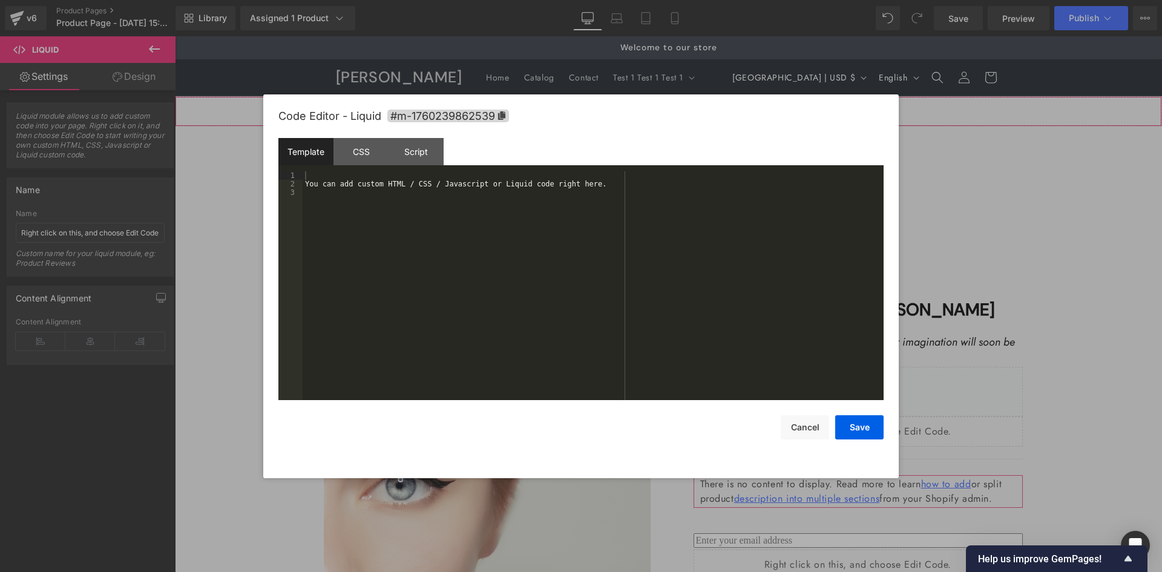
click at [618, 0] on div "Liquid You are previewing how the will restyle your page. You can not edit Elem…" at bounding box center [581, 0] width 1162 height 0
click at [482, 196] on div "You can add custom HTML / CSS / Javascript or Liquid code right here." at bounding box center [592, 294] width 581 height 246
click at [428, 151] on div "Script" at bounding box center [415, 151] width 55 height 27
click at [507, 189] on div "( function ( jQuery ) { // var $module = jQuery('#m-1760239862539').children('.…" at bounding box center [592, 294] width 581 height 246
click at [313, 191] on div "( function ( jQuery ) { // var $module = jQuery('#m-1760239862539').children('.…" at bounding box center [592, 294] width 581 height 246
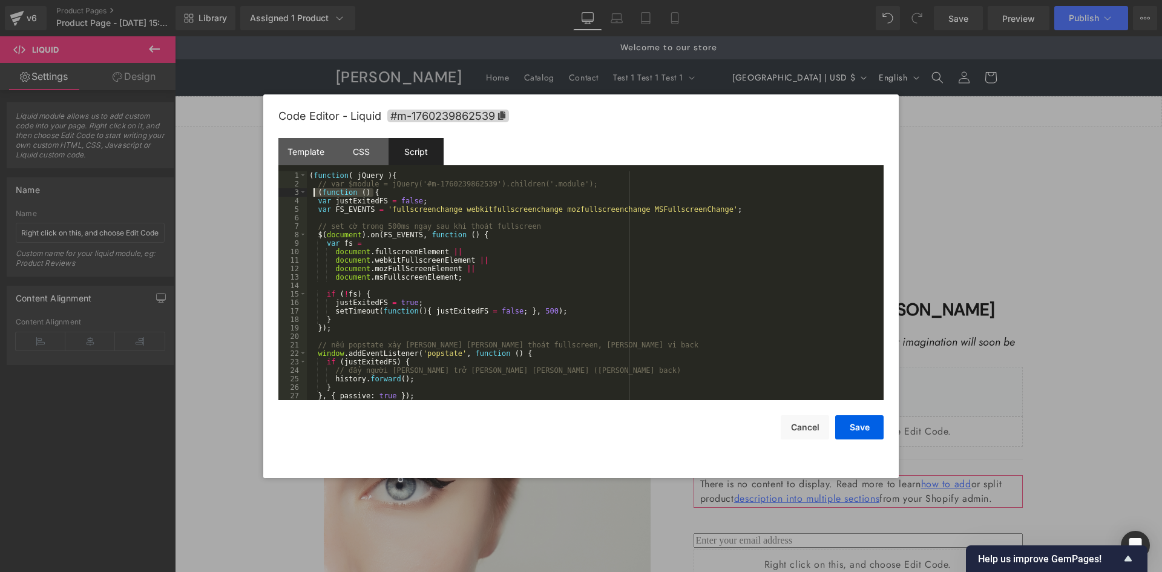
drag, startPoint x: 378, startPoint y: 192, endPoint x: 313, endPoint y: 192, distance: 64.7
click at [313, 192] on div "( function ( jQuery ) { // var $module = jQuery('#m-1760239862539').children('.…" at bounding box center [593, 294] width 572 height 246
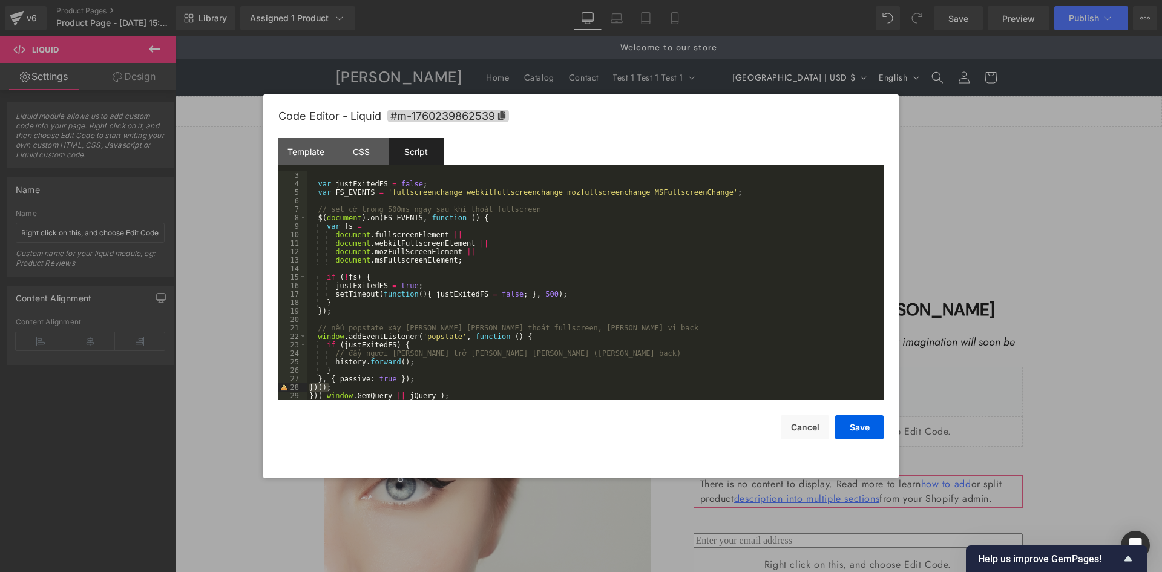
drag, startPoint x: 332, startPoint y: 387, endPoint x: 306, endPoint y: 390, distance: 26.1
click at [306, 390] on pre "3 4 5 6 7 8 9 10 11 12 13 14 15 16 17 18 19 20 21 22 23 24 25 26 27 28 29 var j…" at bounding box center [580, 285] width 605 height 229
click at [865, 428] on button "Save" at bounding box center [859, 427] width 48 height 24
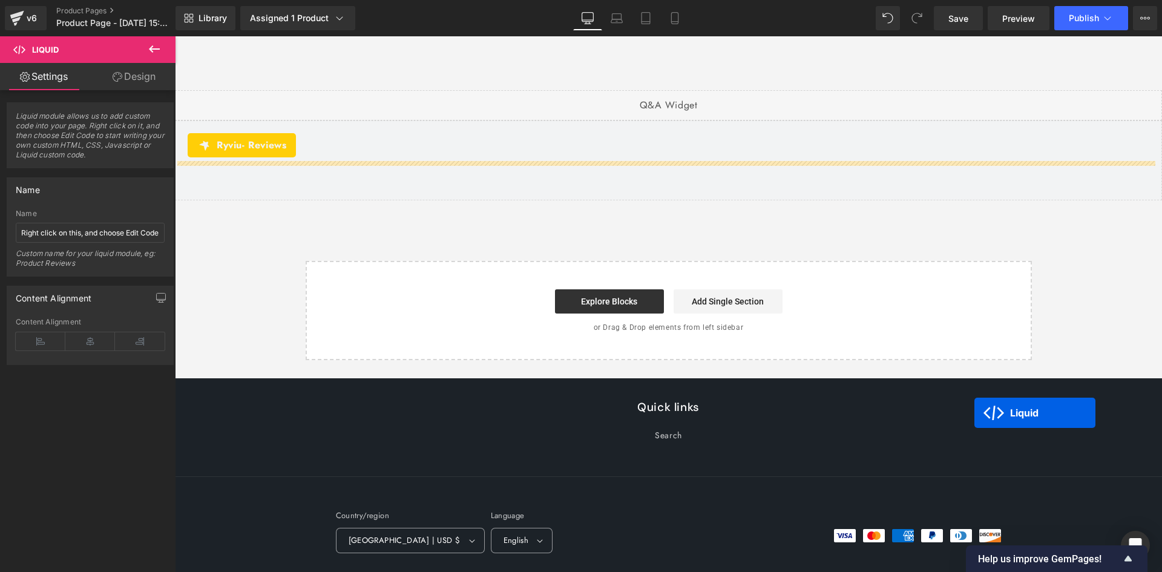
scroll to position [11246, 0]
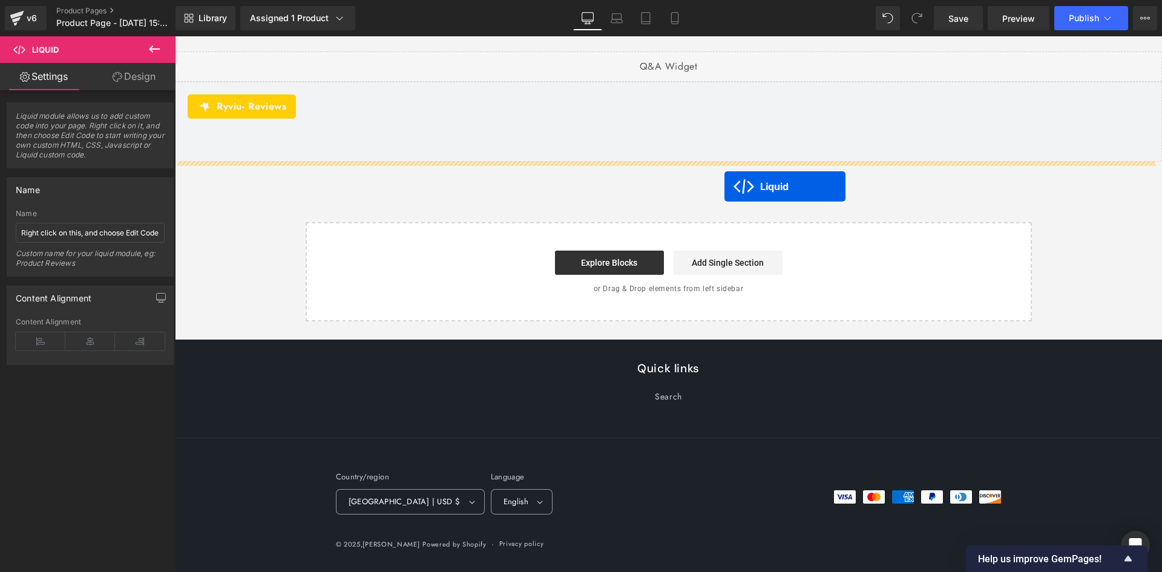
drag, startPoint x: 615, startPoint y: 125, endPoint x: 724, endPoint y: 186, distance: 125.4
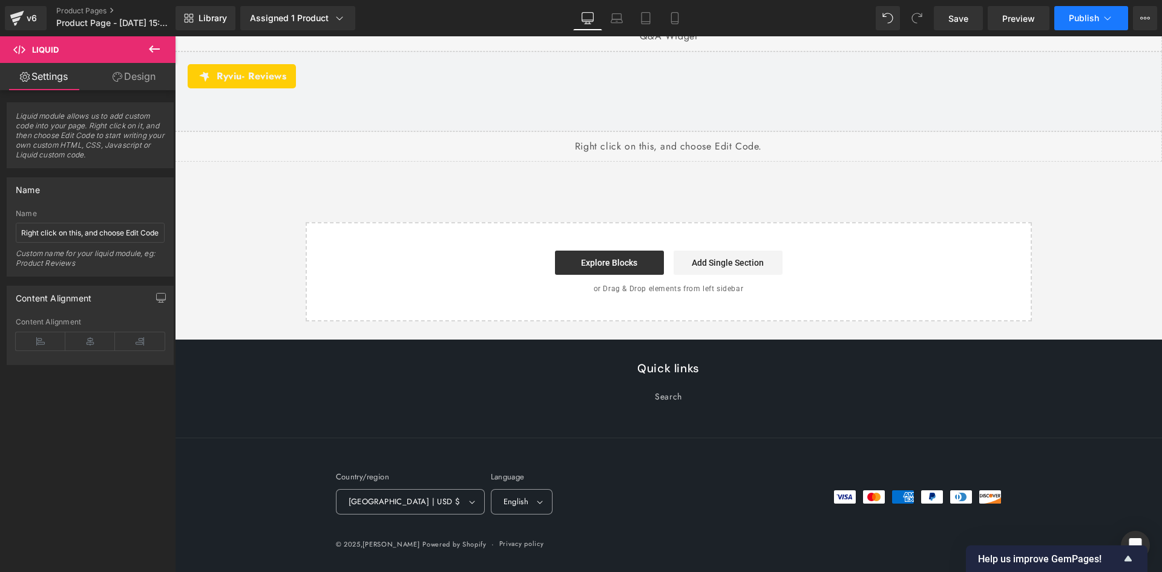
click at [1093, 13] on span "Publish" at bounding box center [1083, 18] width 30 height 10
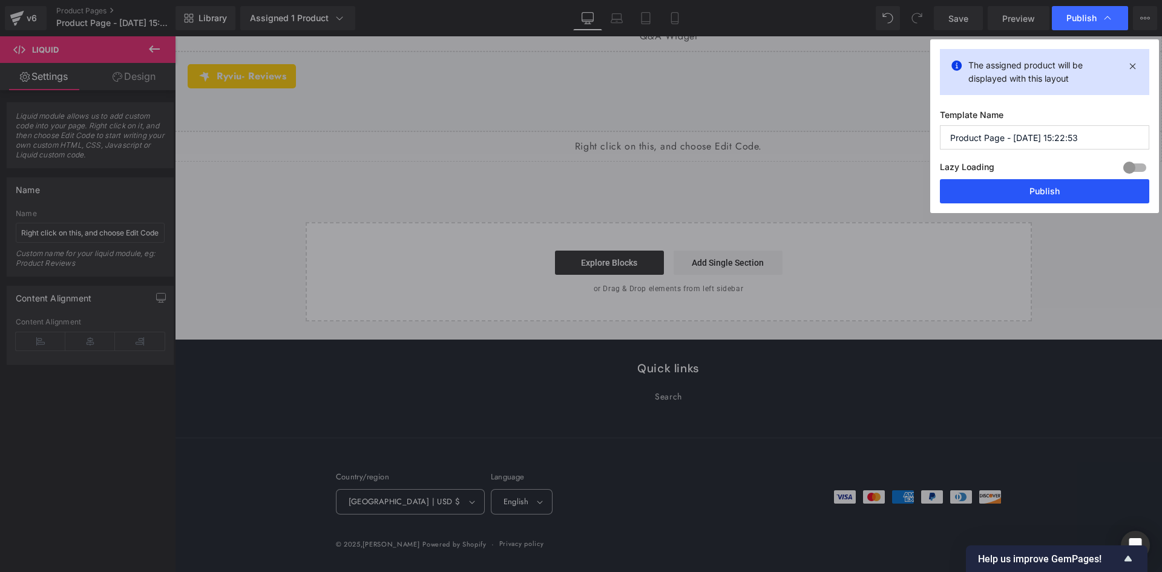
click at [991, 198] on button "Publish" at bounding box center [1044, 191] width 209 height 24
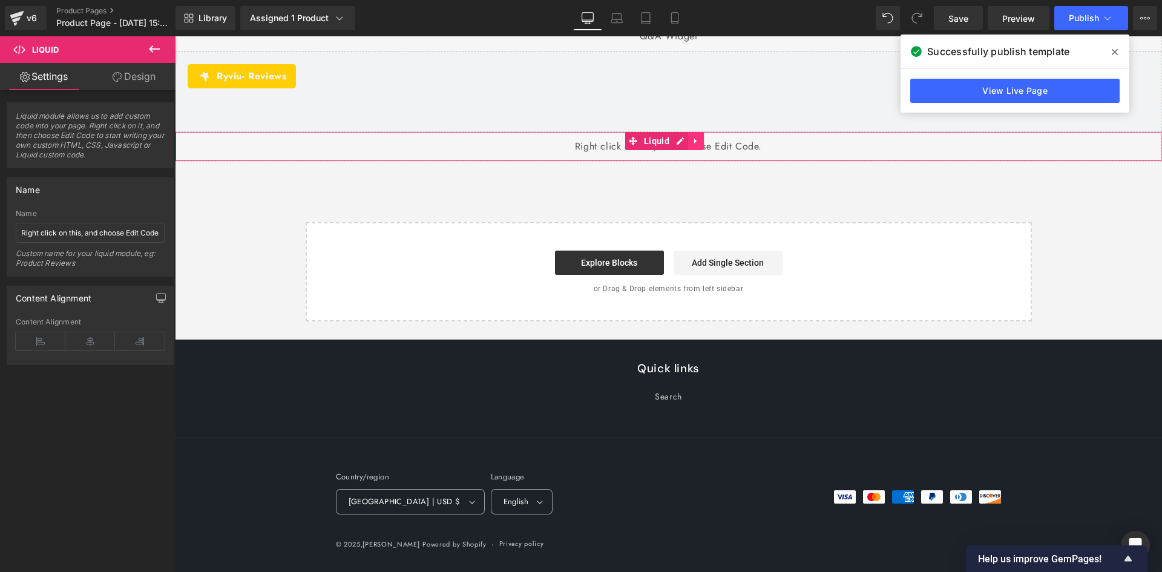
click at [694, 145] on icon at bounding box center [695, 140] width 8 height 9
click at [699, 150] on link at bounding box center [704, 141] width 16 height 18
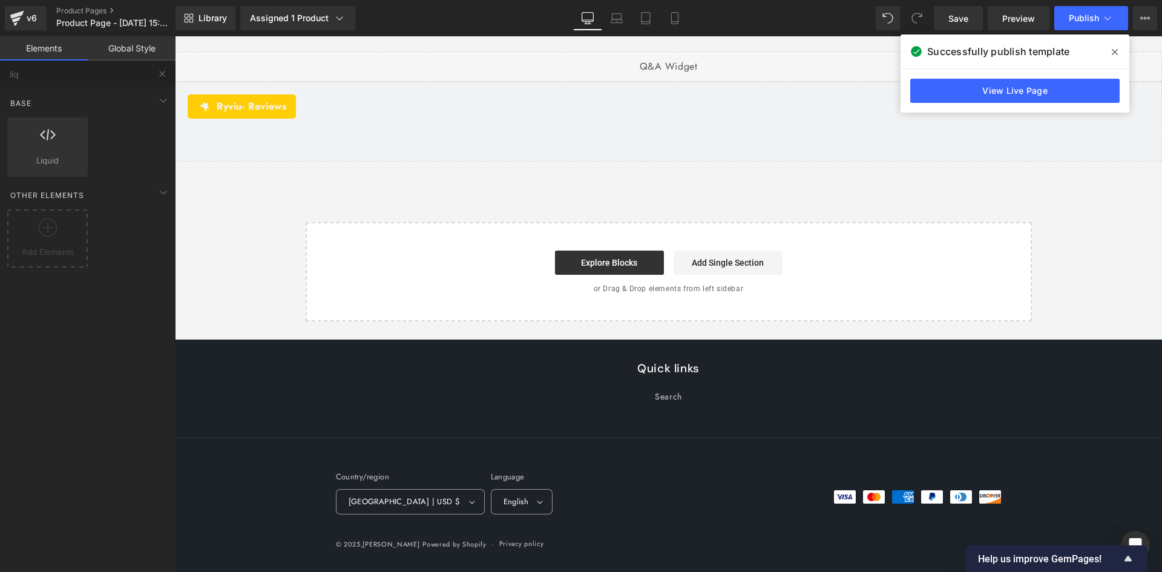
scroll to position [11210, 0]
click at [1119, 50] on span at bounding box center [1114, 51] width 19 height 19
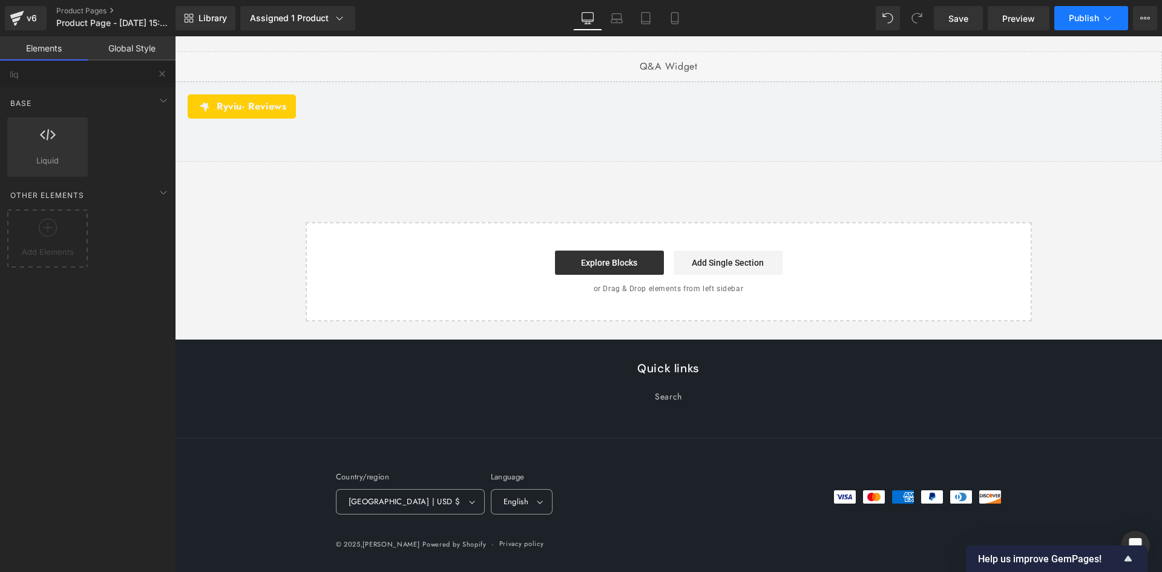
click at [1090, 18] on span "Publish" at bounding box center [1083, 18] width 30 height 10
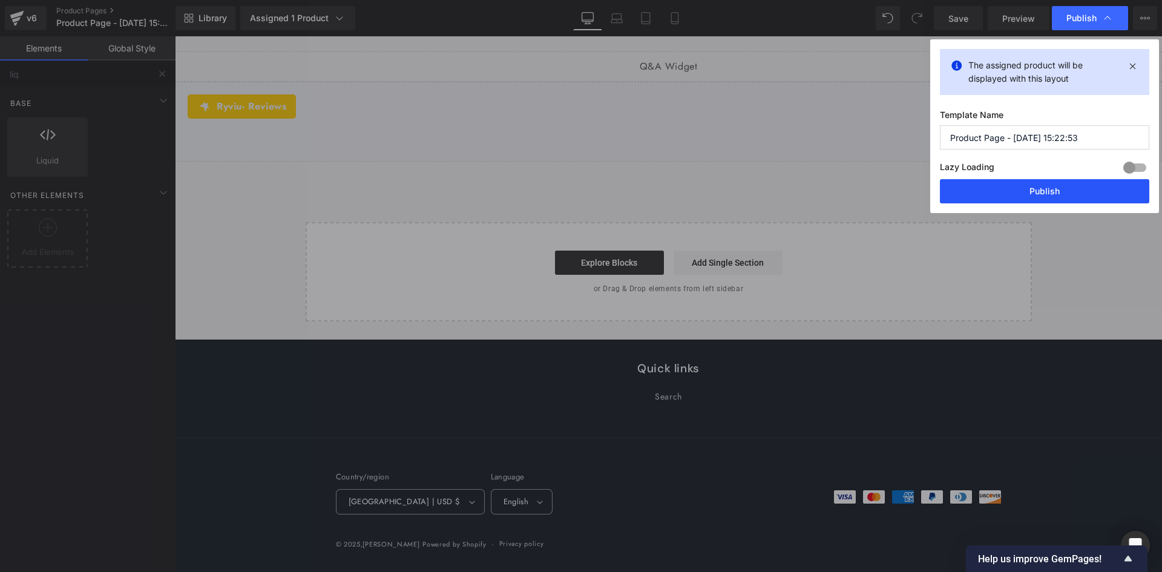
click at [1010, 194] on button "Publish" at bounding box center [1044, 191] width 209 height 24
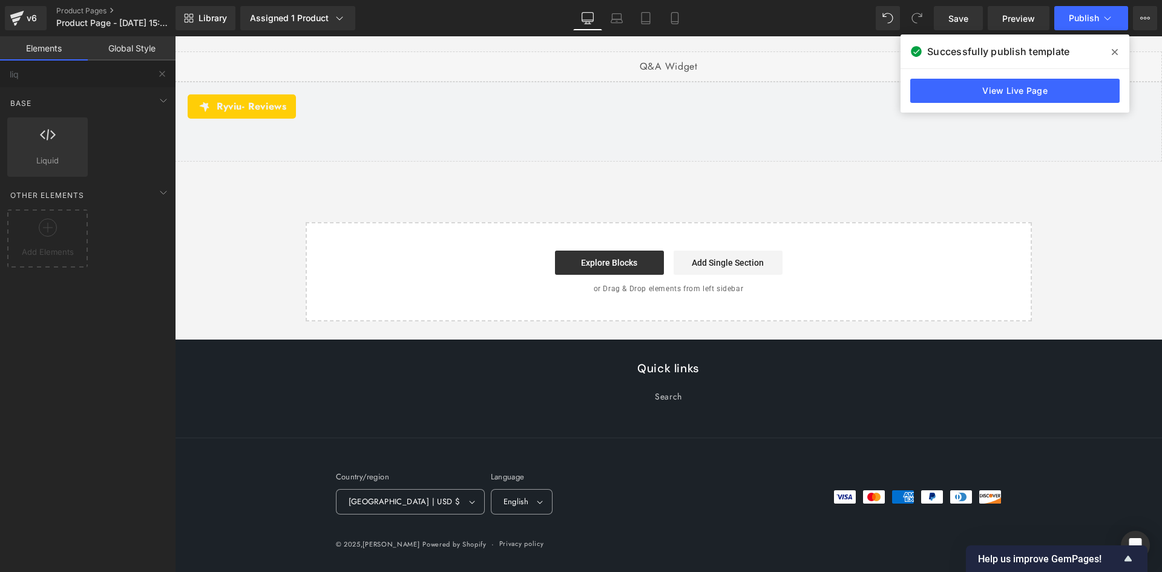
click at [1116, 50] on icon at bounding box center [1114, 52] width 6 height 10
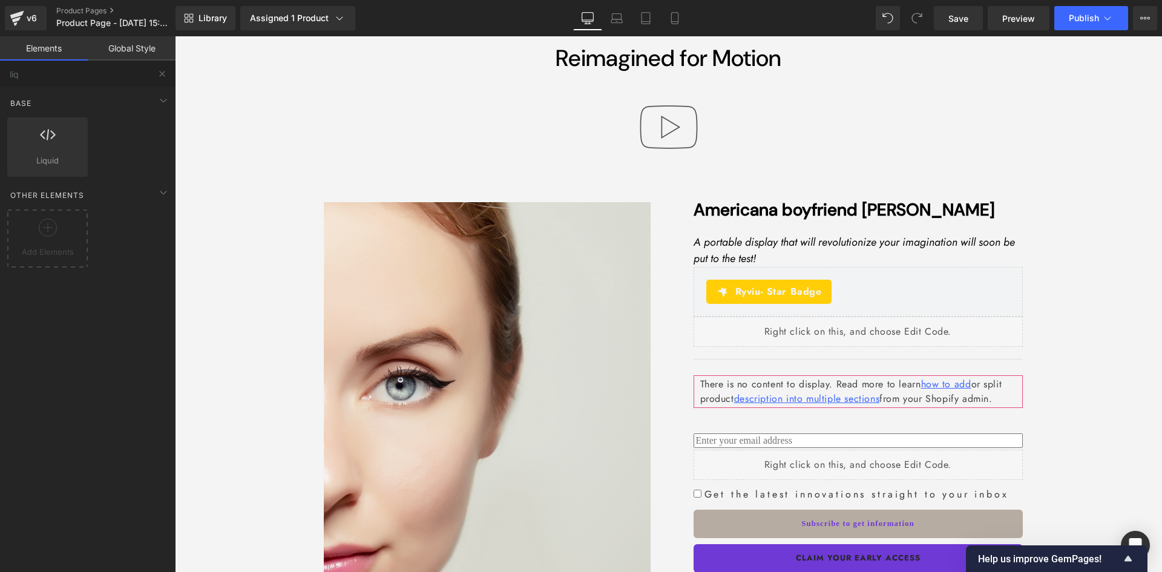
scroll to position [0, 0]
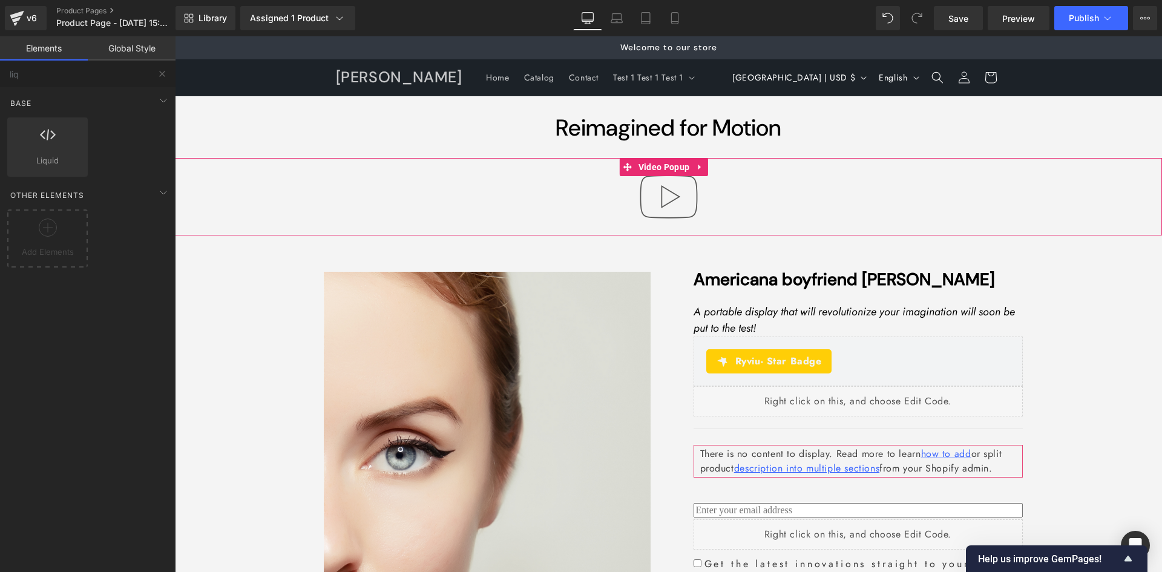
drag, startPoint x: 577, startPoint y: 190, endPoint x: 471, endPoint y: 195, distance: 106.0
click at [577, 190] on div at bounding box center [668, 196] width 987 height 77
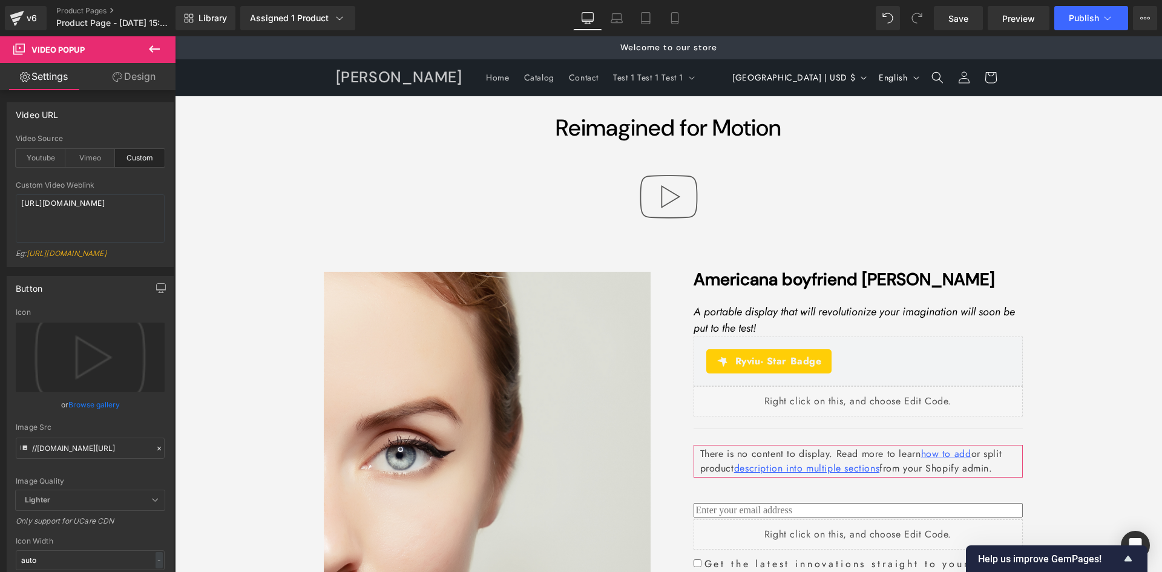
click at [646, 204] on img at bounding box center [668, 196] width 77 height 77
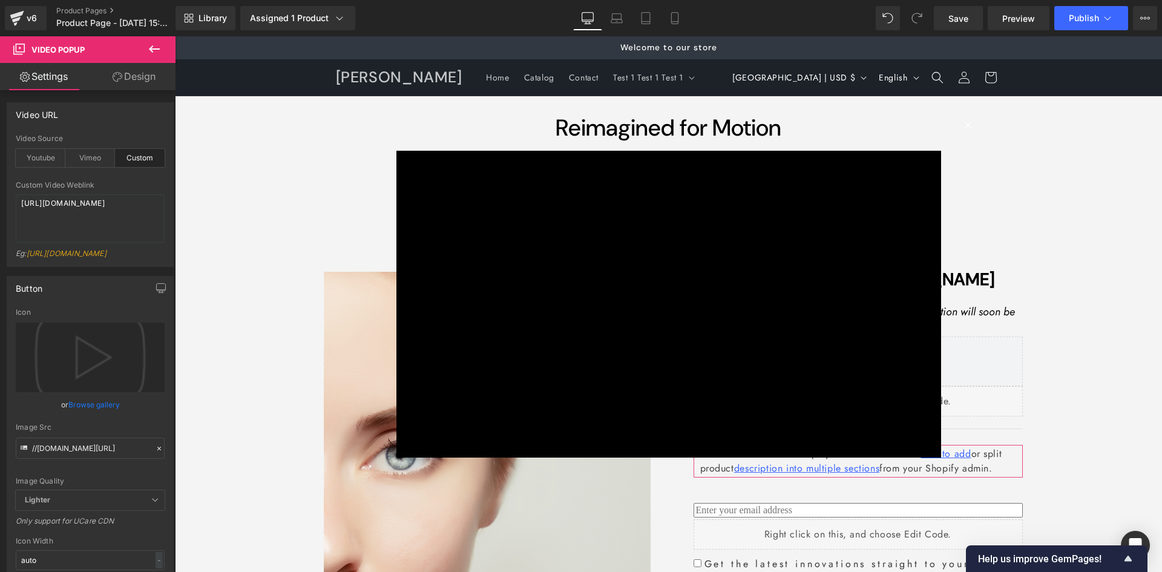
drag, startPoint x: 646, startPoint y: 204, endPoint x: 368, endPoint y: 198, distance: 277.7
click at [306, 204] on div "× Loading..." at bounding box center [668, 303] width 987 height 535
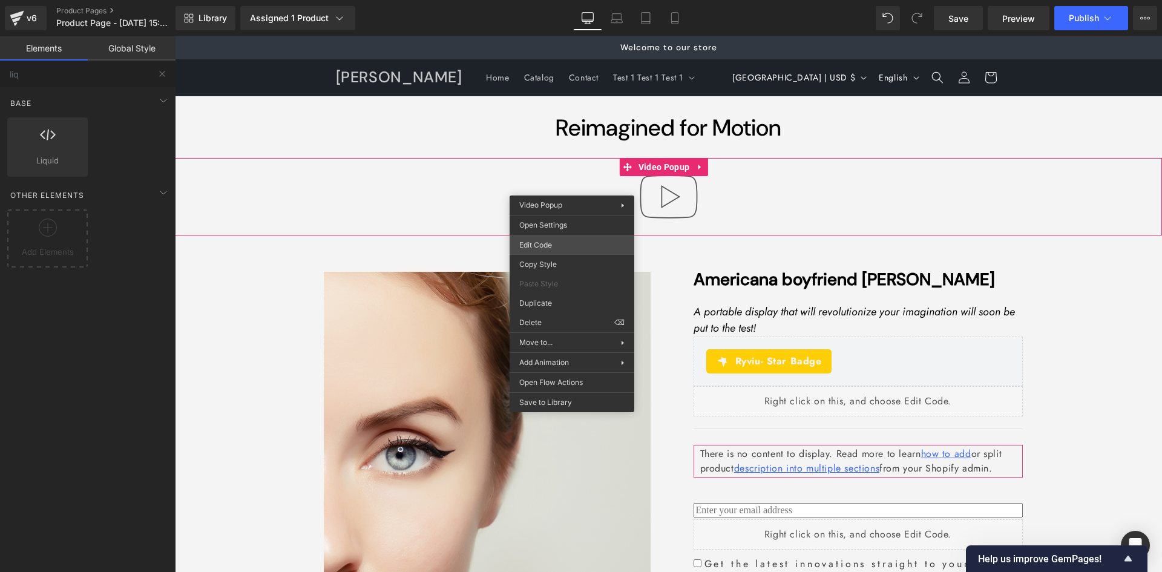
click at [536, 0] on div "Liquid You are previewing how the will restyle your page. You can not edit Elem…" at bounding box center [581, 0] width 1162 height 0
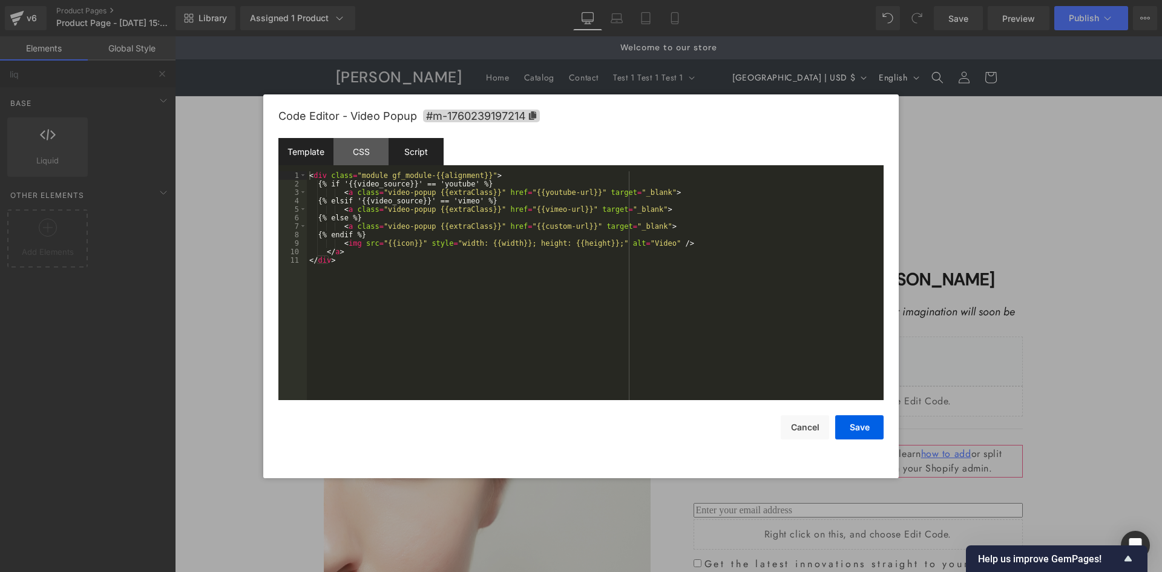
click at [427, 150] on div "Script" at bounding box center [415, 151] width 55 height 27
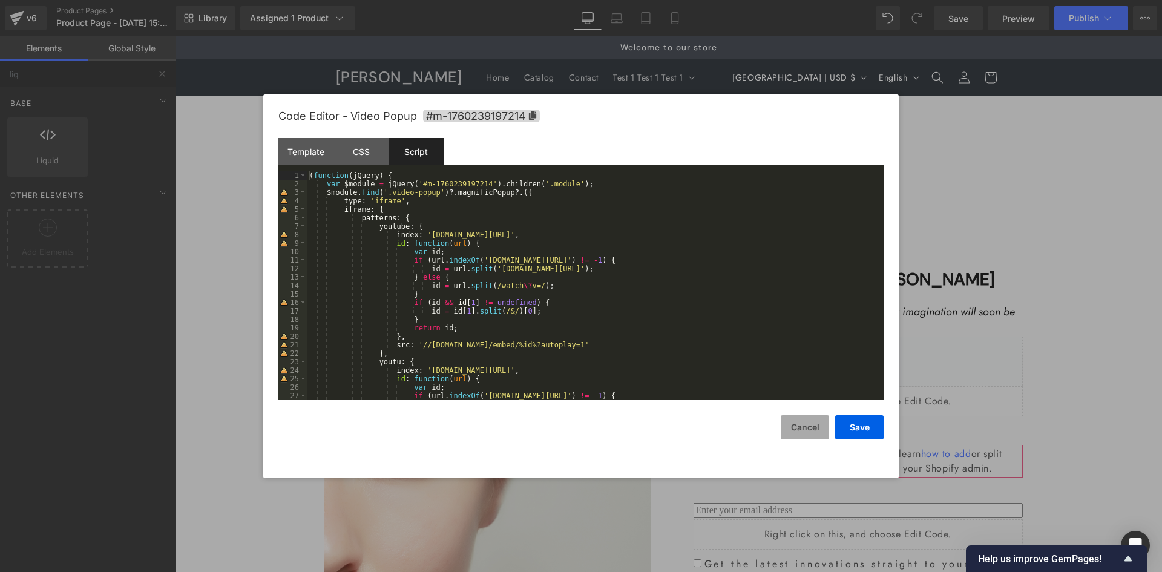
drag, startPoint x: 806, startPoint y: 433, endPoint x: 621, endPoint y: 408, distance: 187.3
click at [806, 433] on button "Cancel" at bounding box center [804, 427] width 48 height 24
